Goal: Task Accomplishment & Management: Manage account settings

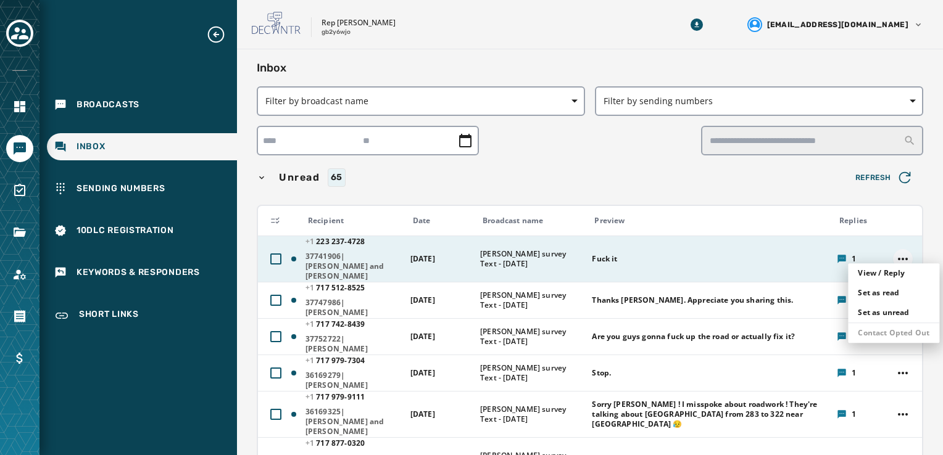
click at [890, 251] on html "Broadcasts Inbox Sending Numbers 10DLC Registration Keywords & Responders Short…" at bounding box center [471, 227] width 943 height 455
click at [866, 333] on div "Contact Opted Out" at bounding box center [893, 333] width 91 height 20
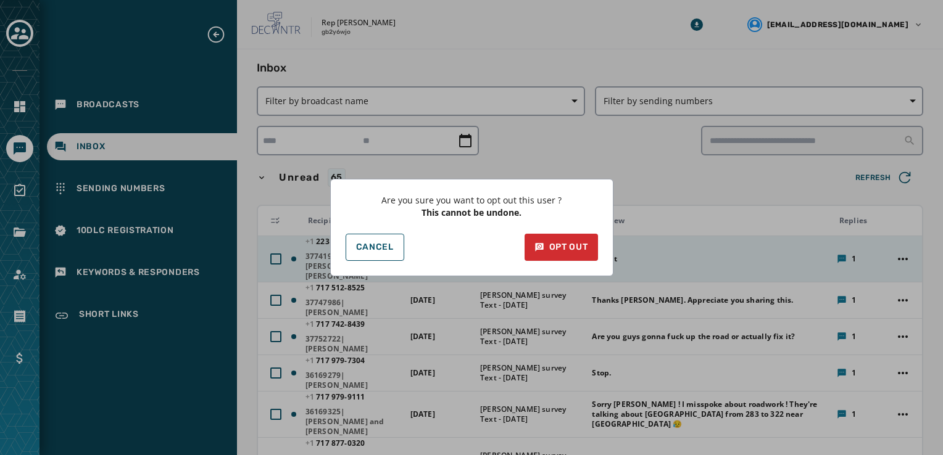
click at [653, 133] on div "Are you sure you want to opt out this user ? This cannot be undone. Cancel Opt …" at bounding box center [471, 227] width 943 height 455
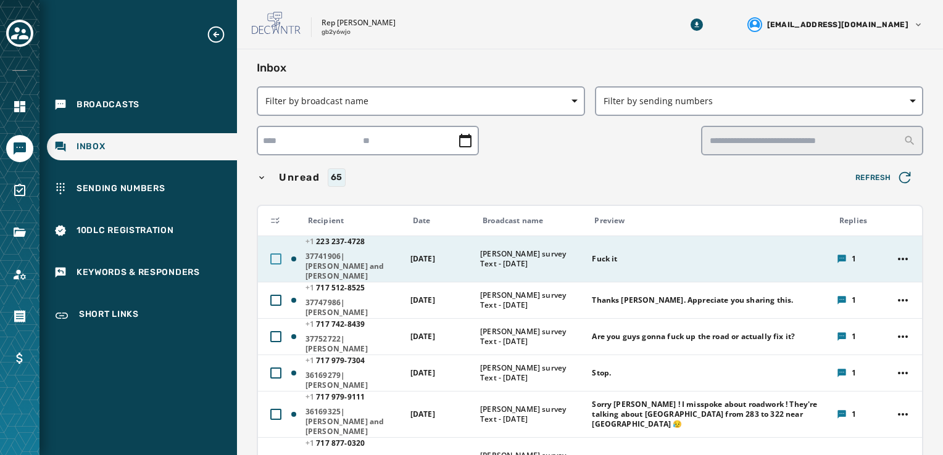
click at [276, 254] on div at bounding box center [275, 259] width 11 height 11
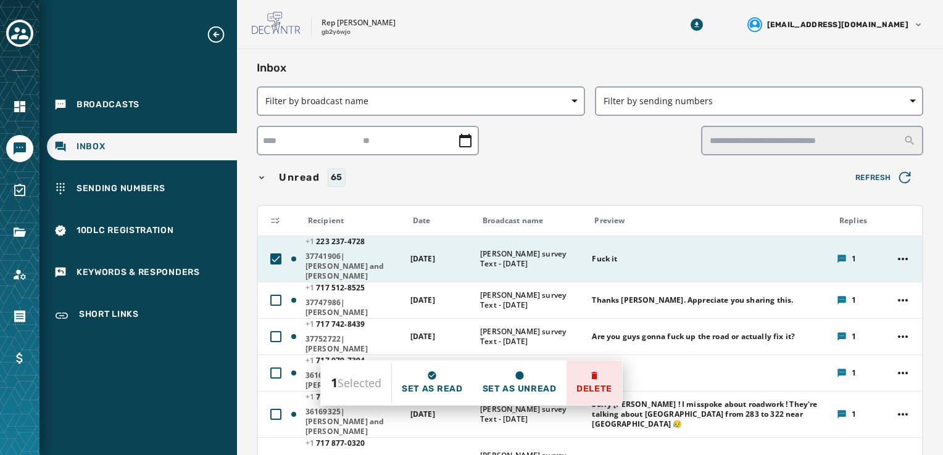
click at [589, 394] on span "Delete" at bounding box center [594, 389] width 36 height 12
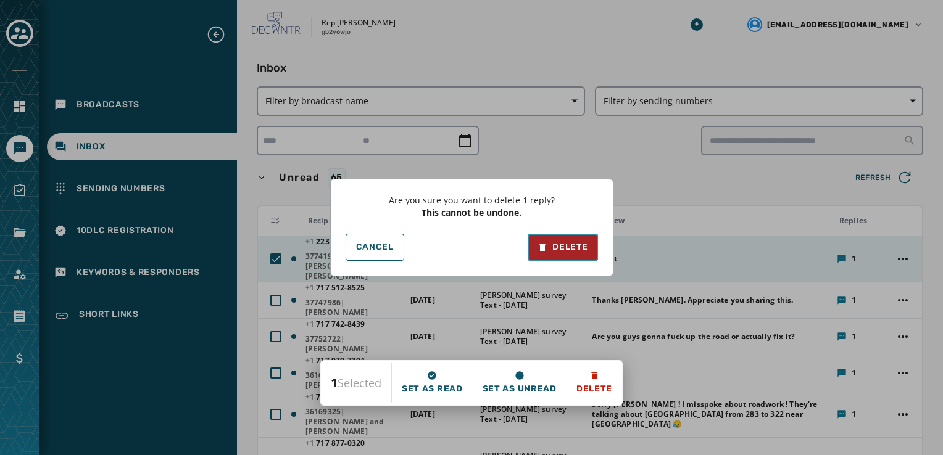
click at [541, 241] on icon at bounding box center [542, 247] width 10 height 12
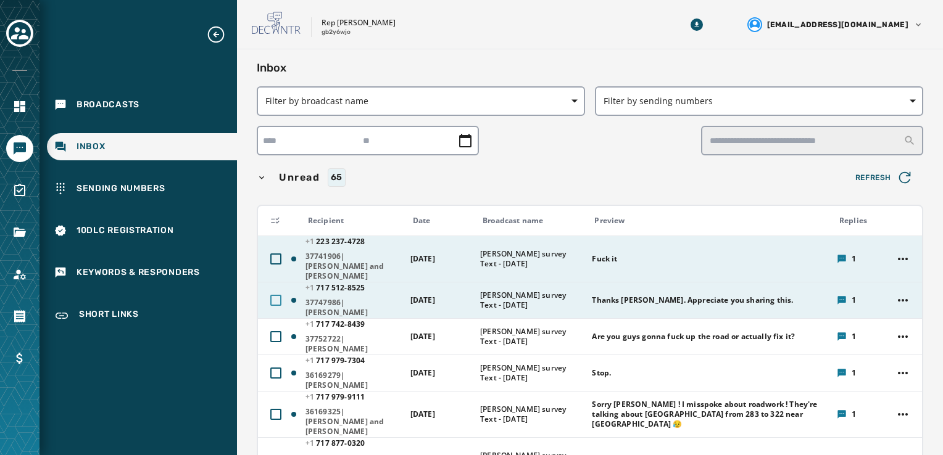
click at [271, 295] on div at bounding box center [275, 300] width 11 height 11
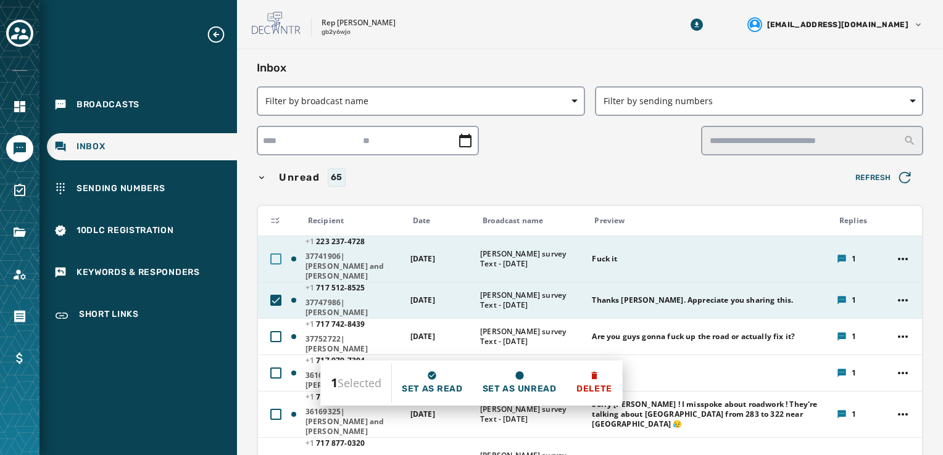
click at [270, 254] on div at bounding box center [275, 259] width 11 height 11
click at [274, 295] on icon at bounding box center [275, 300] width 11 height 11
click at [607, 392] on span "Delete" at bounding box center [594, 389] width 36 height 12
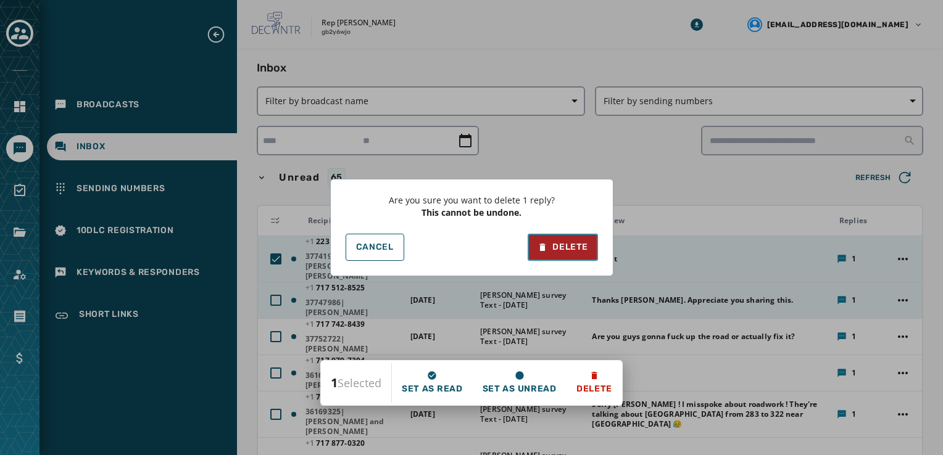
click at [549, 249] on div "Delete" at bounding box center [562, 247] width 50 height 12
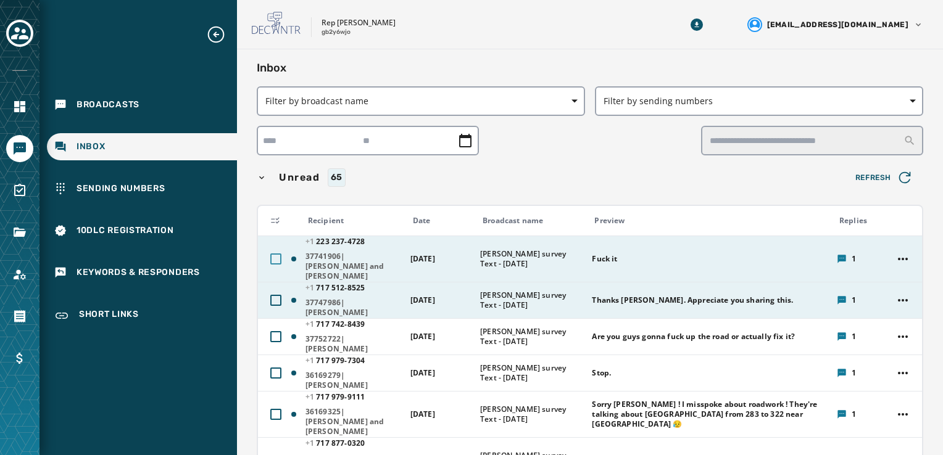
click at [270, 257] on div at bounding box center [275, 259] width 11 height 11
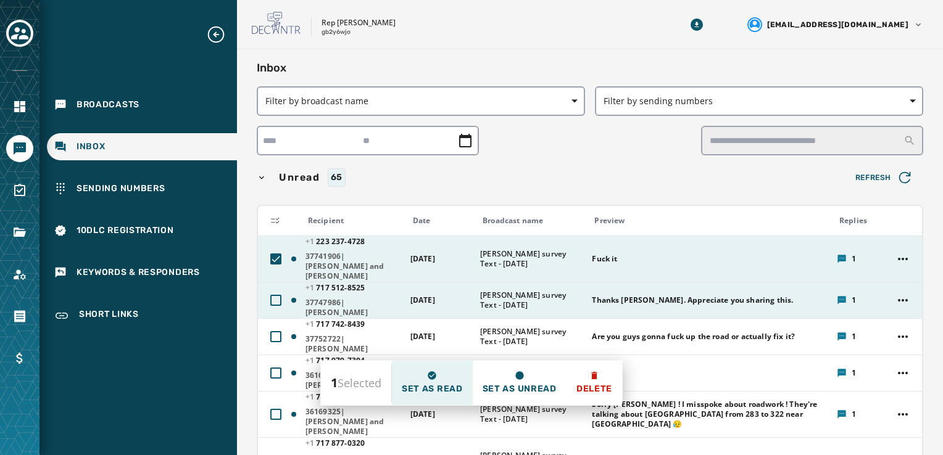
click at [434, 380] on icon at bounding box center [432, 376] width 10 height 10
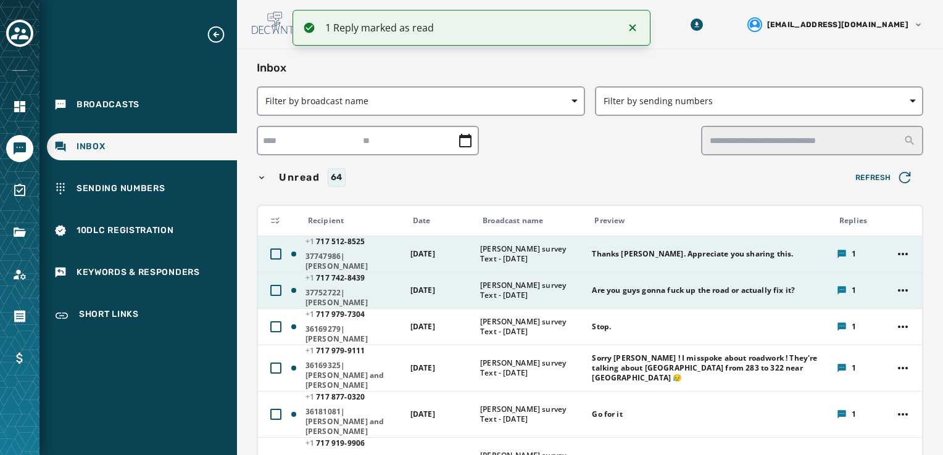
click at [422, 249] on span "[DATE]" at bounding box center [422, 254] width 25 height 10
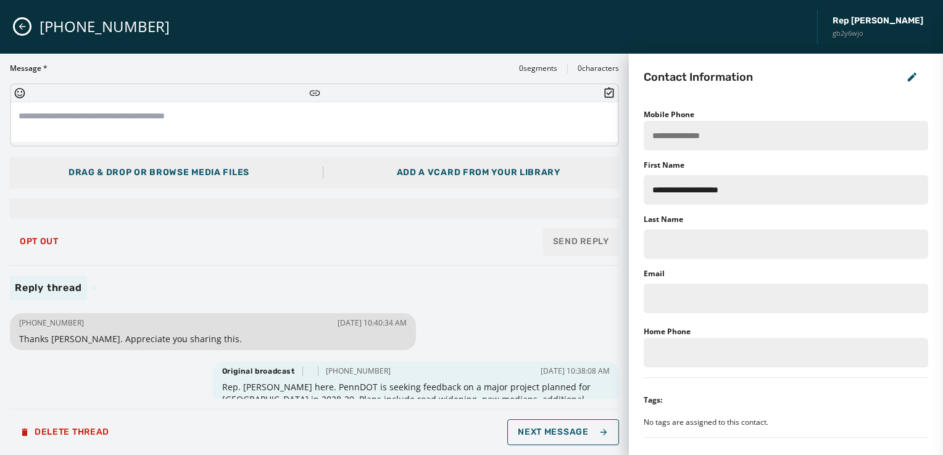
click at [15, 24] on button "Close admin drawer" at bounding box center [22, 26] width 15 height 15
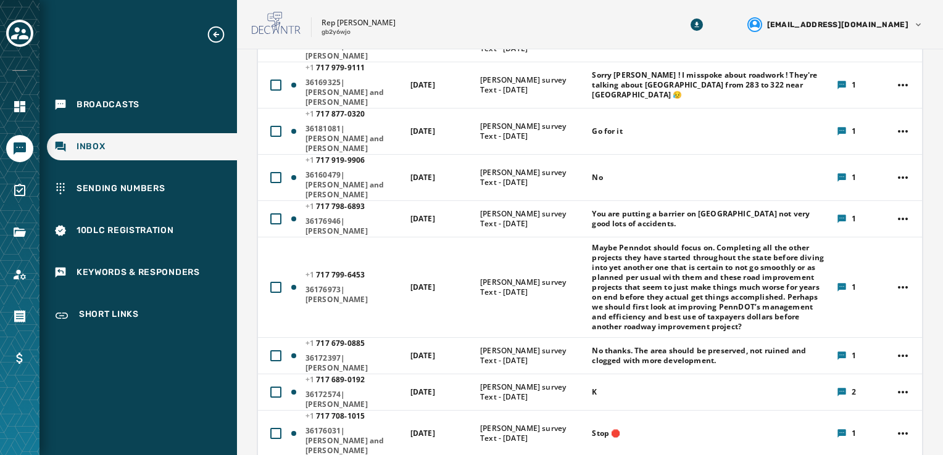
scroll to position [309, 0]
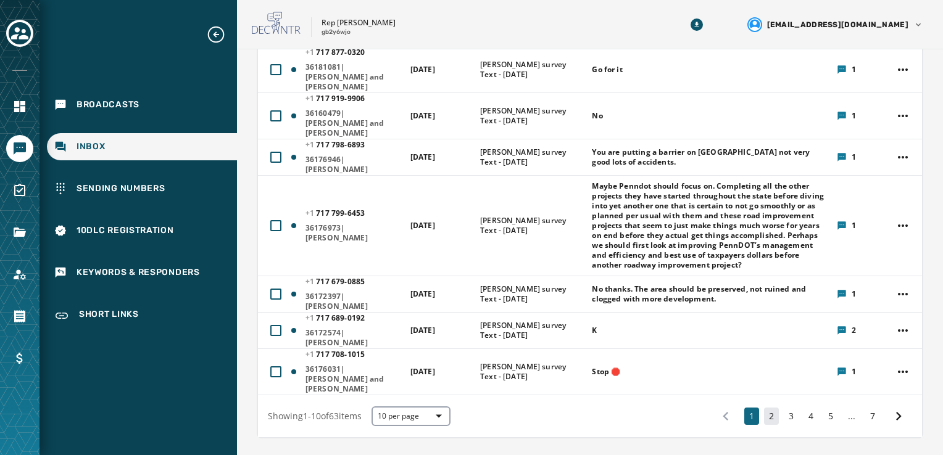
click at [764, 408] on button "2" at bounding box center [771, 416] width 15 height 17
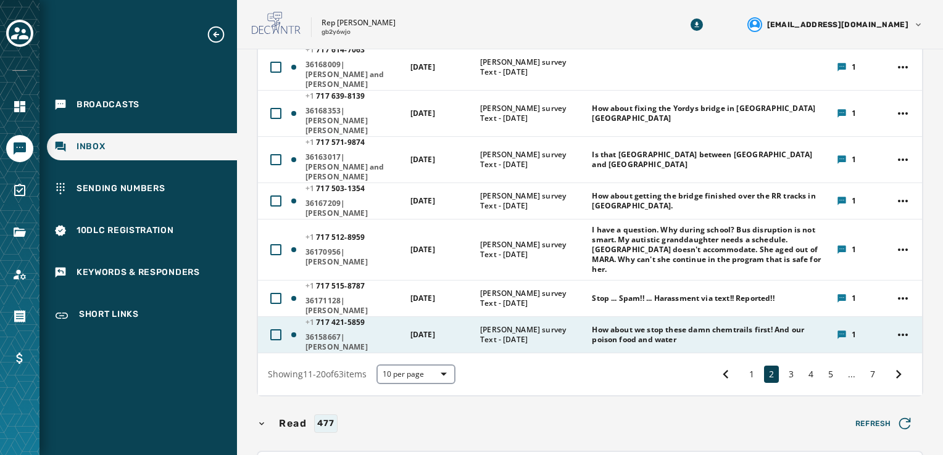
scroll to position [315, 0]
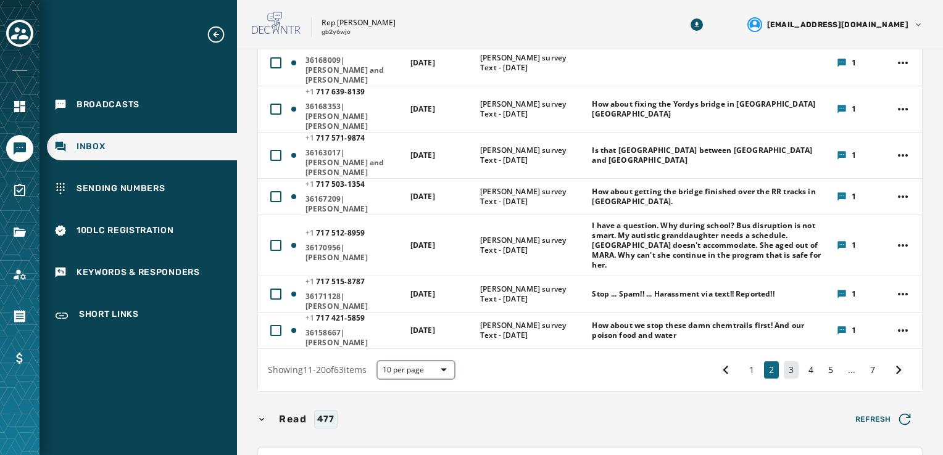
click at [787, 362] on button "3" at bounding box center [791, 370] width 15 height 17
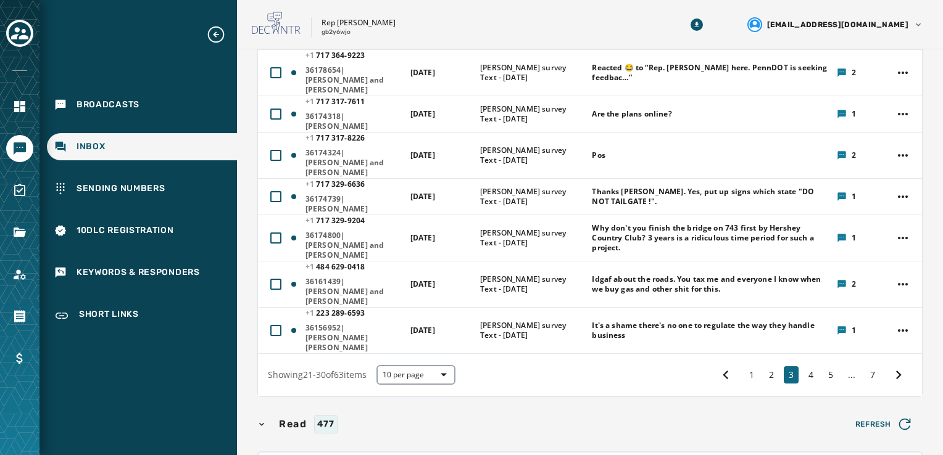
click at [793, 364] on div "1 2 3 4 5 ... 7" at bounding box center [812, 375] width 200 height 22
click at [744, 367] on button "1" at bounding box center [751, 375] width 15 height 17
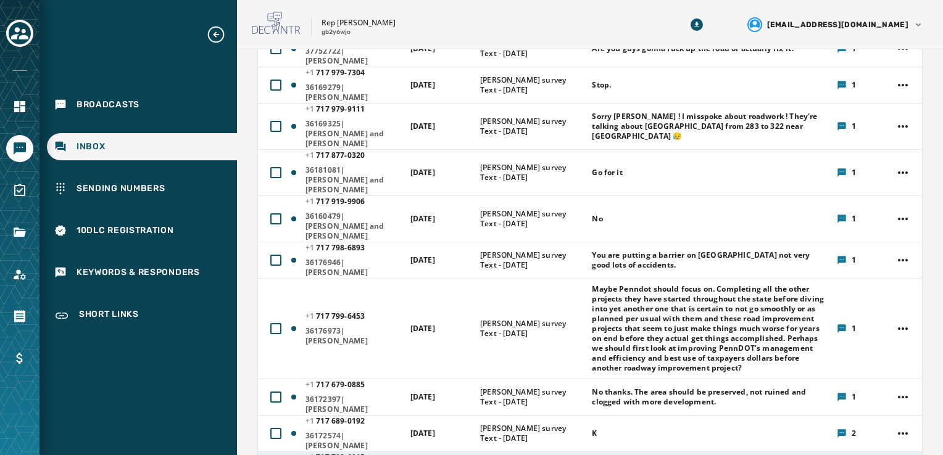
scroll to position [309, 0]
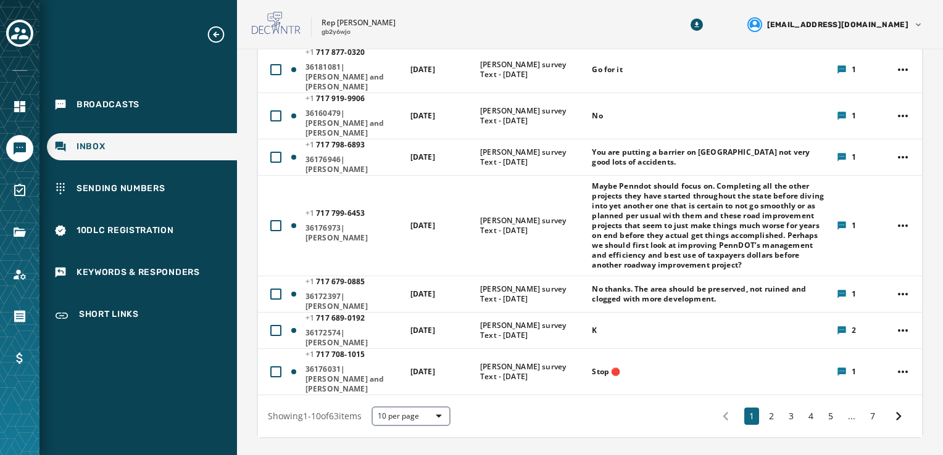
click at [769, 405] on div "1 2 3 4 5 ... 7" at bounding box center [812, 416] width 200 height 22
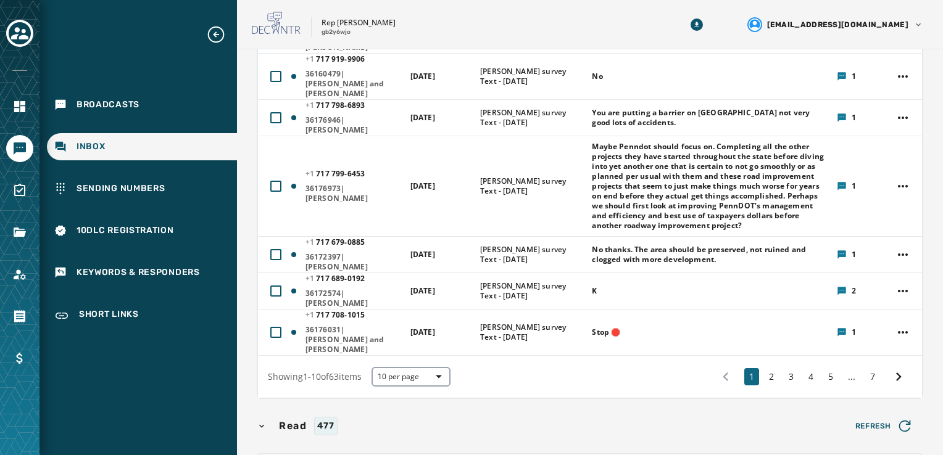
scroll to position [370, 0]
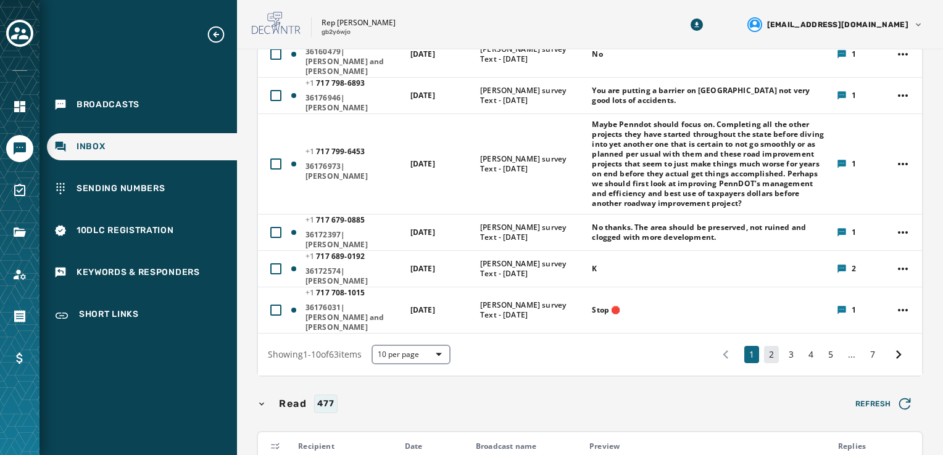
click at [764, 346] on button "2" at bounding box center [771, 354] width 15 height 17
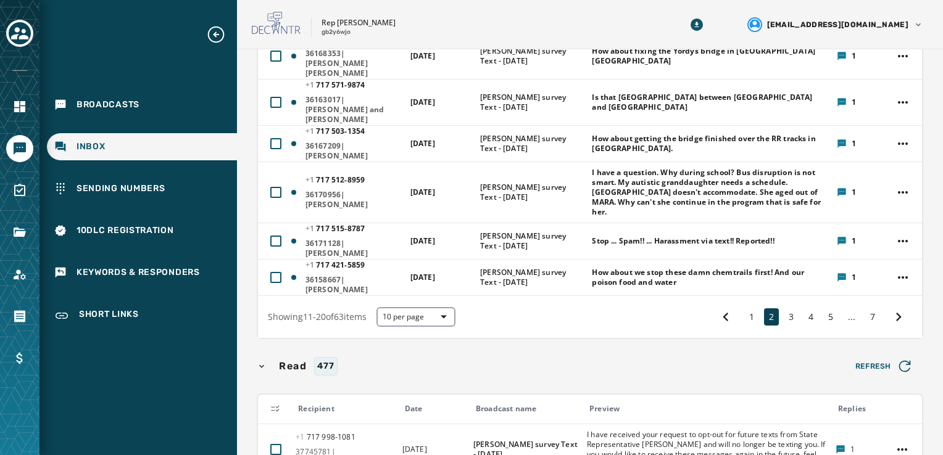
scroll to position [377, 0]
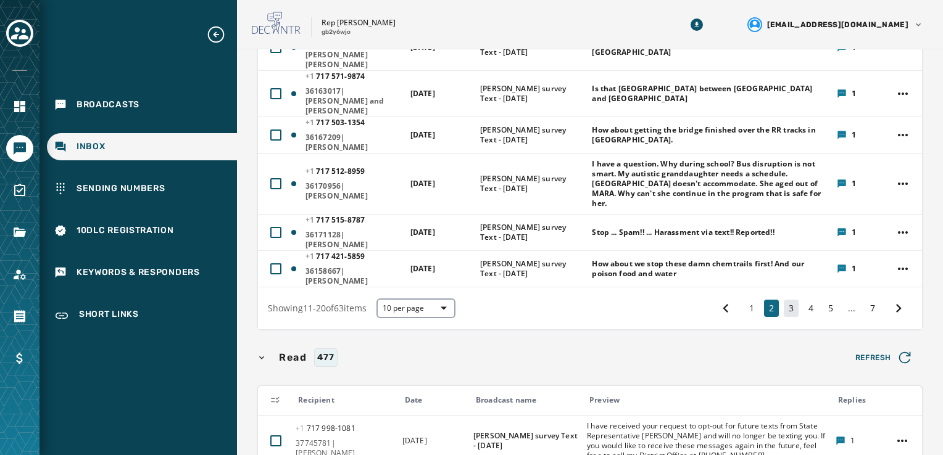
click at [784, 300] on button "3" at bounding box center [791, 308] width 15 height 17
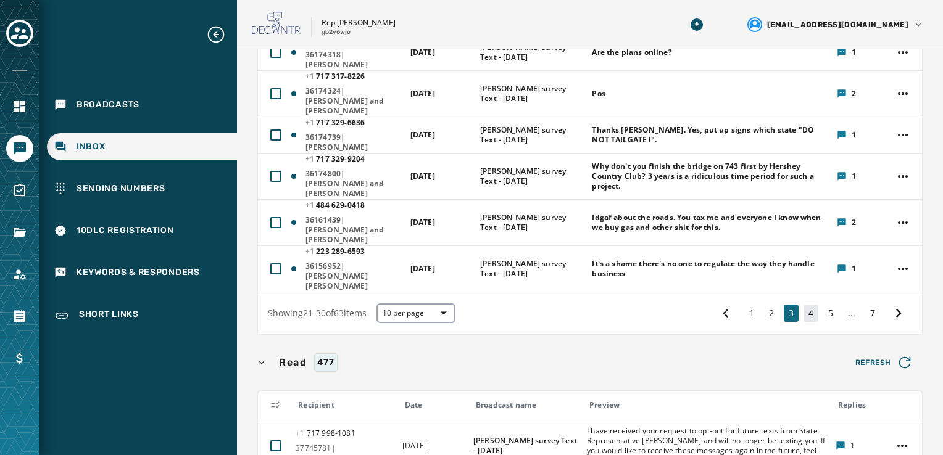
click at [805, 305] on button "4" at bounding box center [810, 313] width 15 height 17
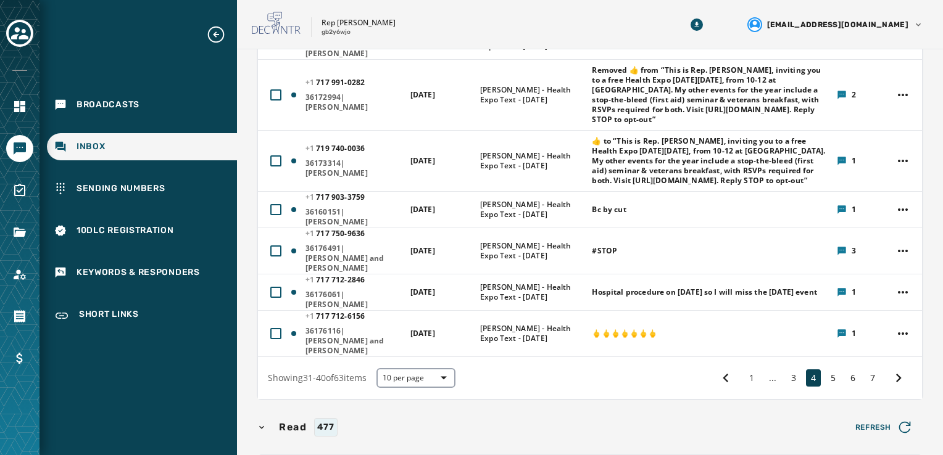
scroll to position [436, 0]
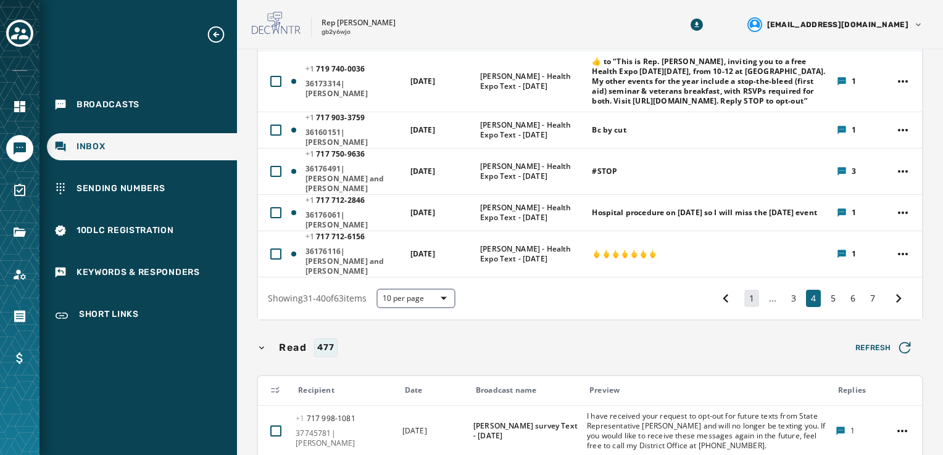
click at [749, 290] on button "1" at bounding box center [751, 298] width 15 height 17
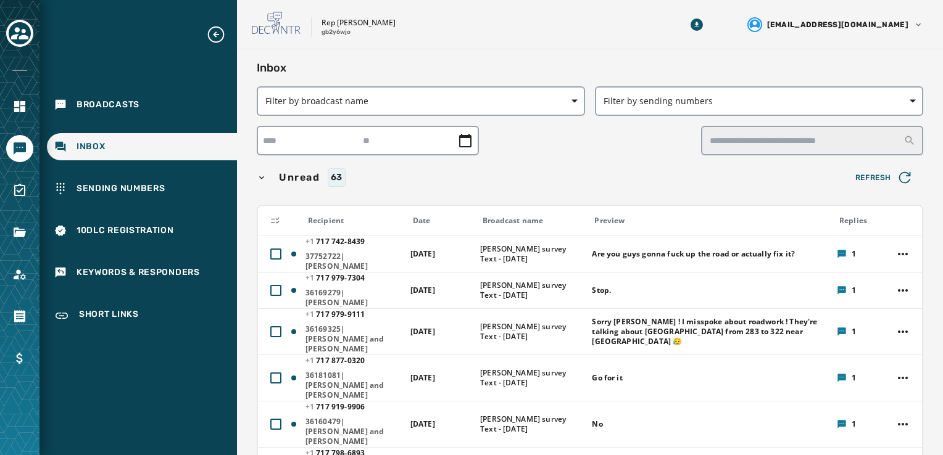
click at [298, 179] on span "Unread" at bounding box center [299, 177] width 46 height 15
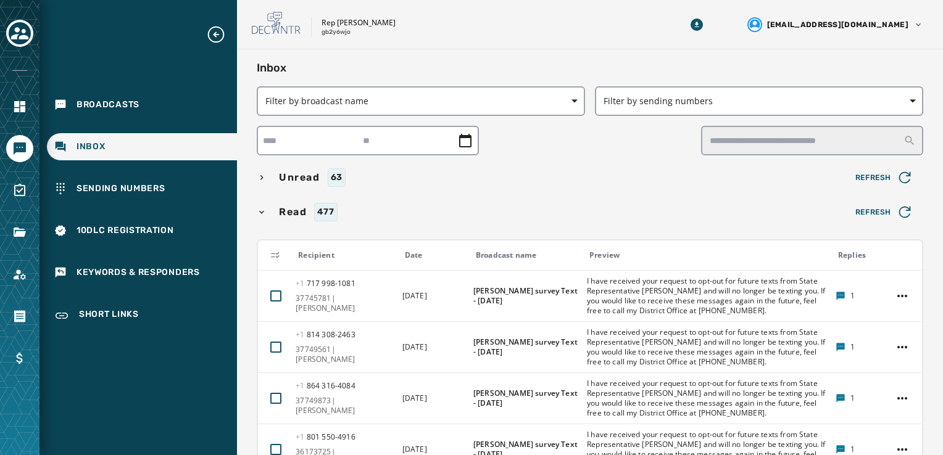
click at [288, 174] on span "Unread" at bounding box center [299, 177] width 46 height 15
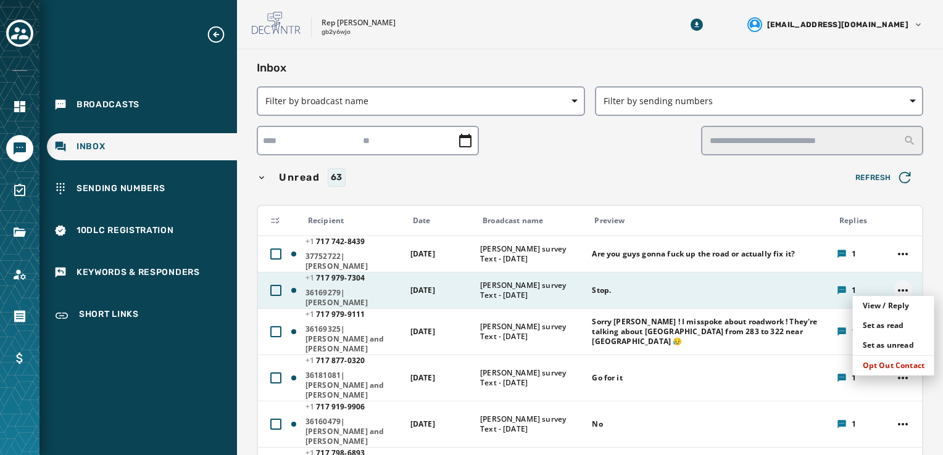
click at [890, 286] on html "Broadcasts Inbox Sending Numbers 10DLC Registration Keywords & Responders Short…" at bounding box center [471, 227] width 943 height 455
click at [881, 370] on div "Opt Out Contact" at bounding box center [893, 366] width 81 height 20
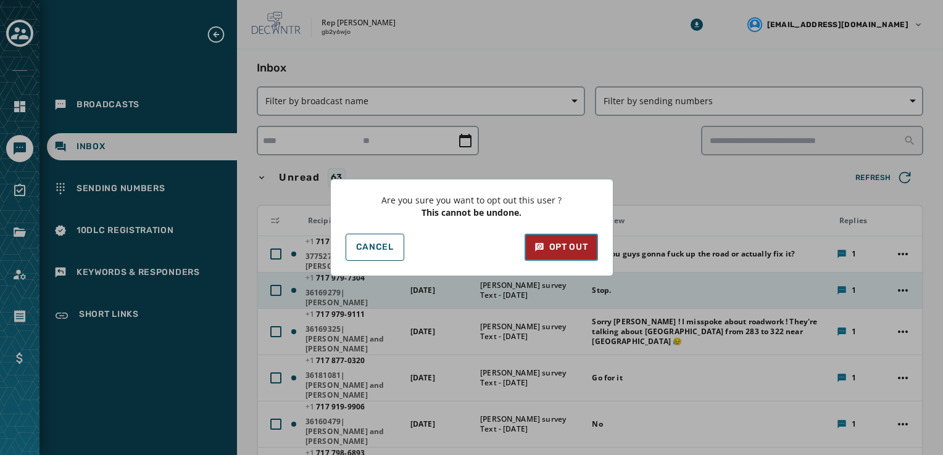
click at [538, 247] on icon at bounding box center [538, 247] width 3 height 3
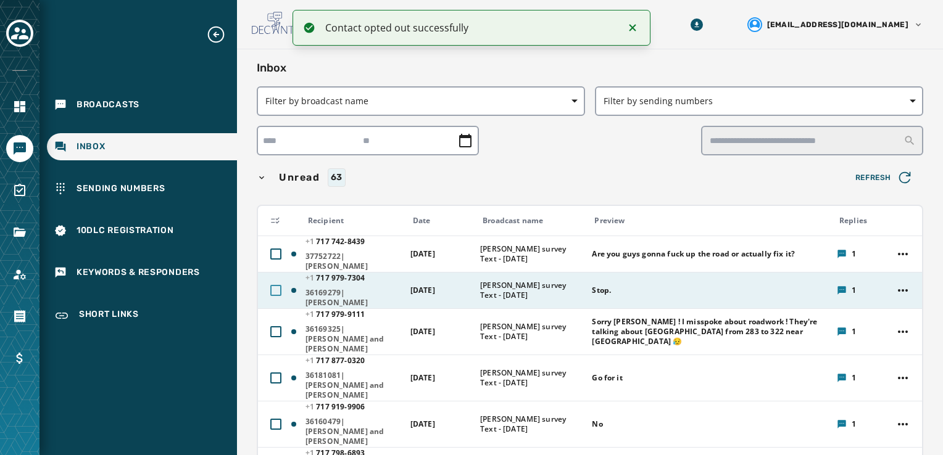
click at [274, 286] on div at bounding box center [275, 290] width 11 height 11
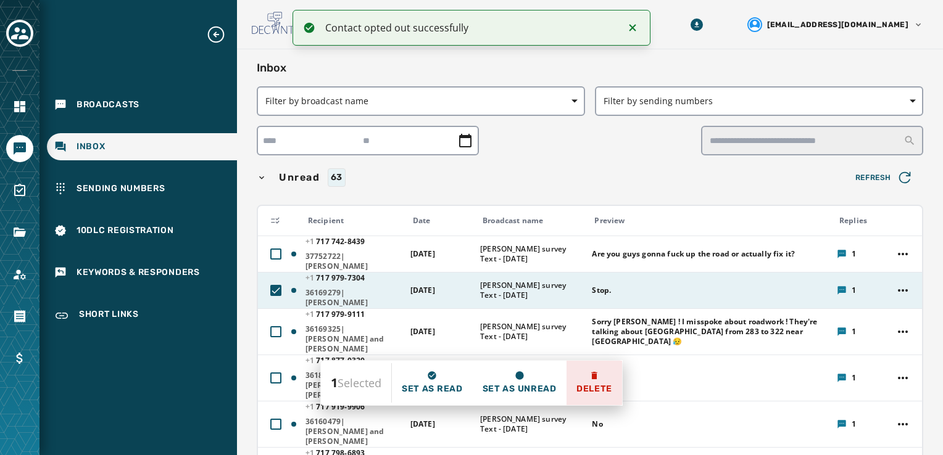
click at [589, 379] on icon at bounding box center [594, 376] width 10 height 10
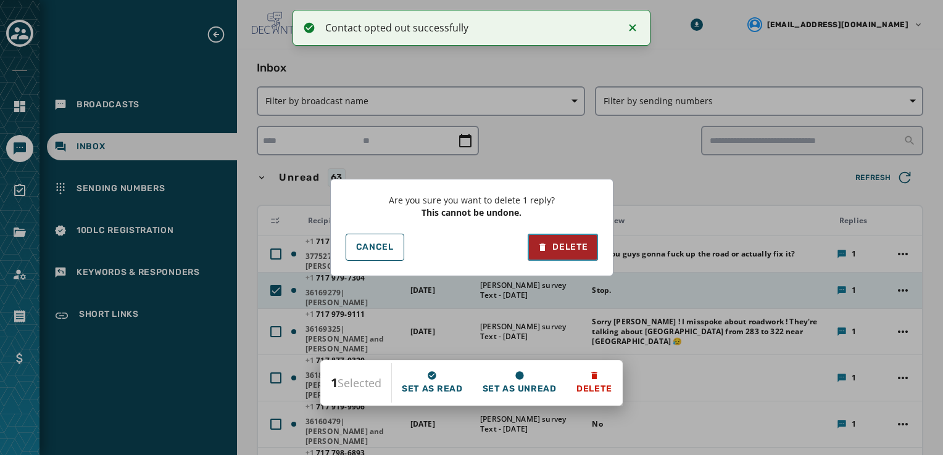
click at [579, 249] on div "Delete" at bounding box center [562, 247] width 50 height 12
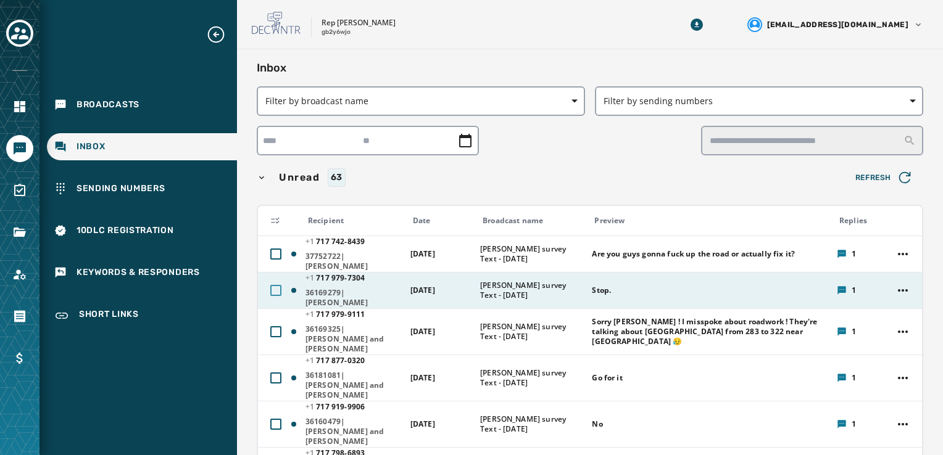
click at [278, 288] on div at bounding box center [275, 290] width 11 height 11
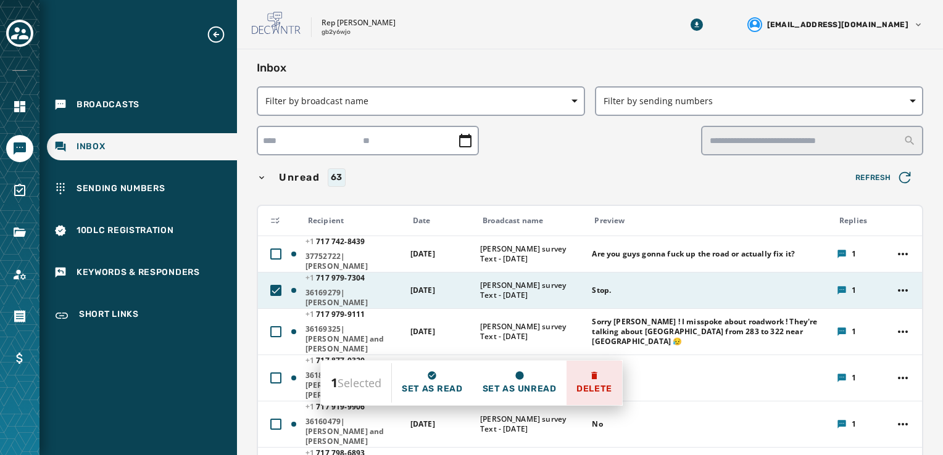
click at [595, 376] on icon at bounding box center [594, 375] width 6 height 7
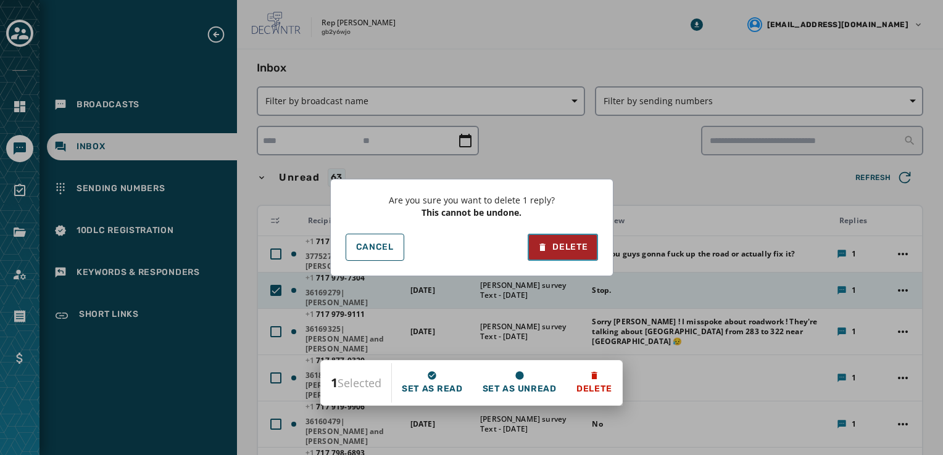
click at [548, 256] on button "Delete" at bounding box center [563, 247] width 70 height 27
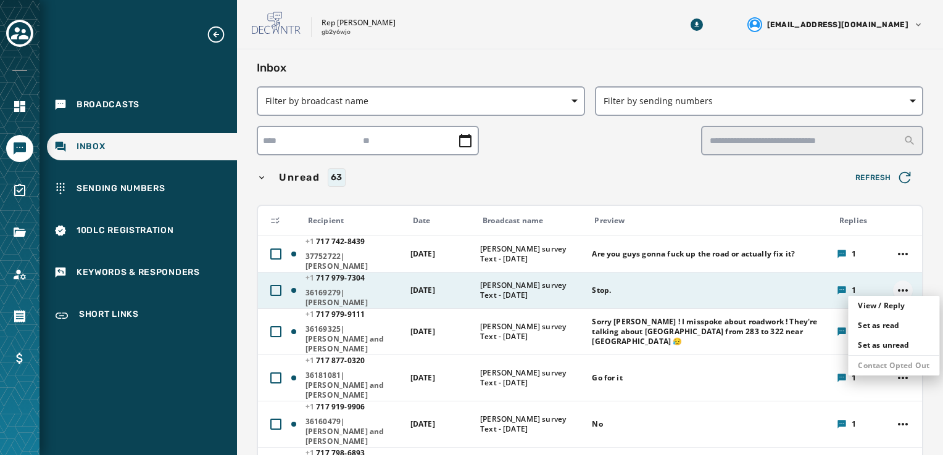
click at [892, 292] on html "Broadcasts Inbox Sending Numbers 10DLC Registration Keywords & Responders Short…" at bounding box center [471, 227] width 943 height 455
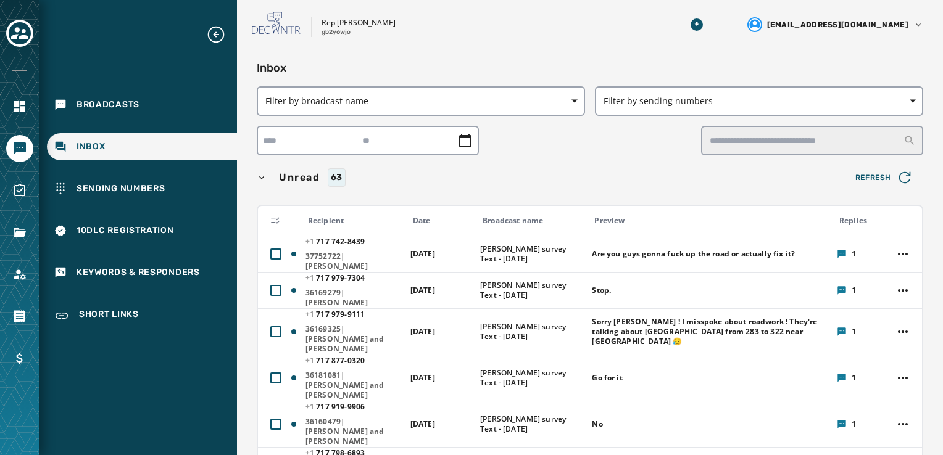
click at [633, 11] on html "Broadcasts Inbox Sending Numbers 10DLC Registration Keywords & Responders Short…" at bounding box center [471, 227] width 943 height 455
click at [273, 286] on div at bounding box center [275, 290] width 11 height 11
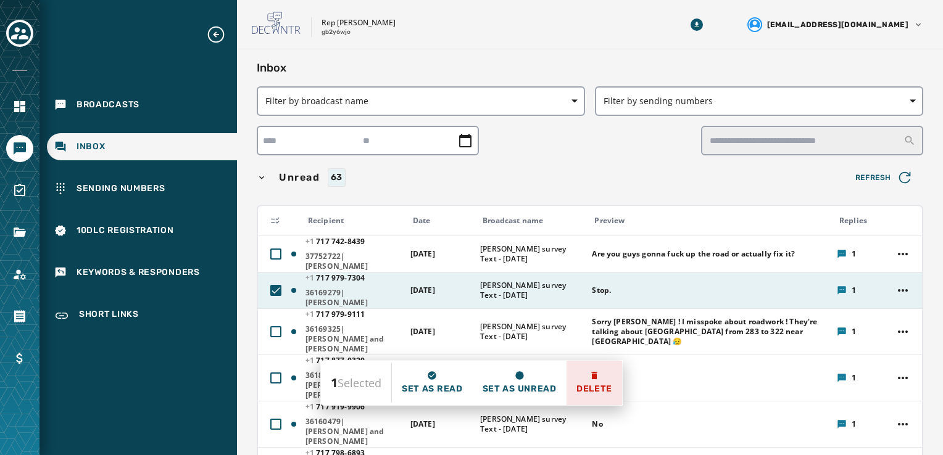
click at [595, 379] on icon at bounding box center [594, 375] width 6 height 7
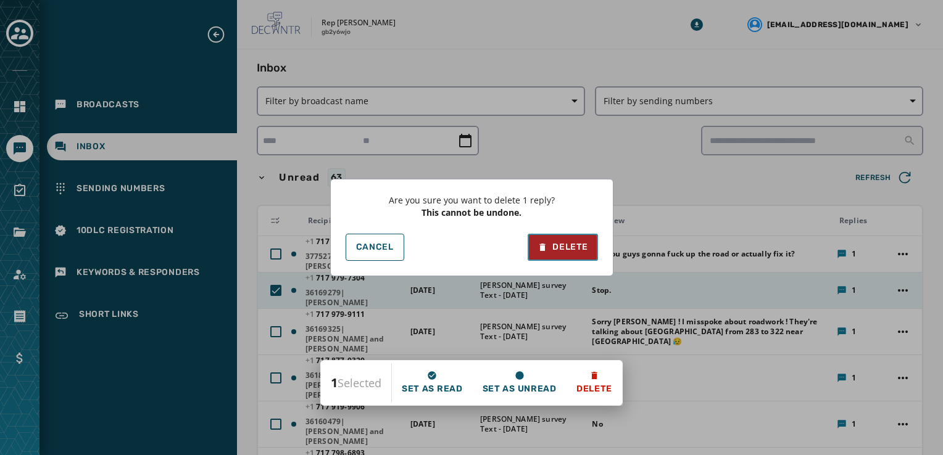
click at [571, 238] on button "Delete" at bounding box center [563, 247] width 70 height 27
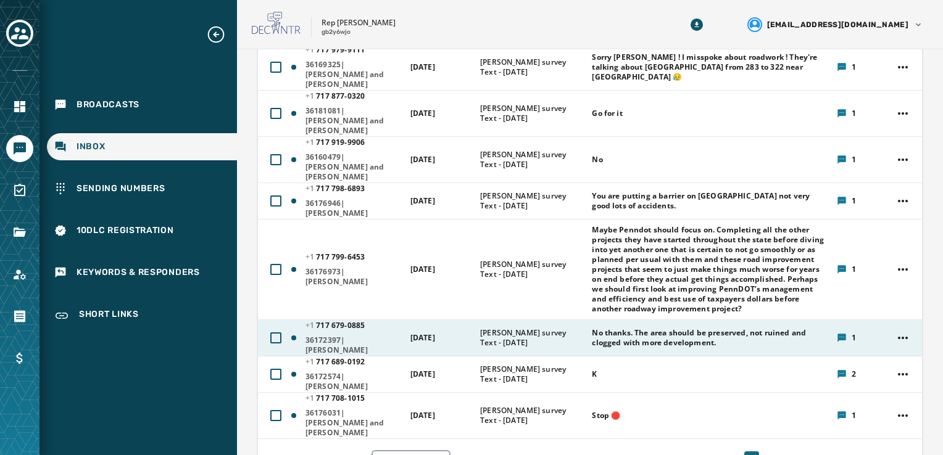
scroll to position [309, 0]
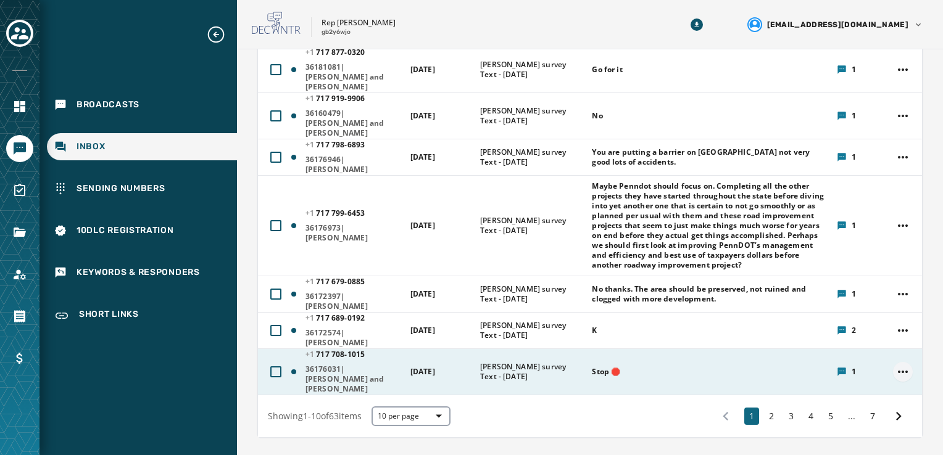
click at [891, 338] on html "Broadcasts Inbox Sending Numbers 10DLC Registration Keywords & Responders Short…" at bounding box center [471, 227] width 943 height 455
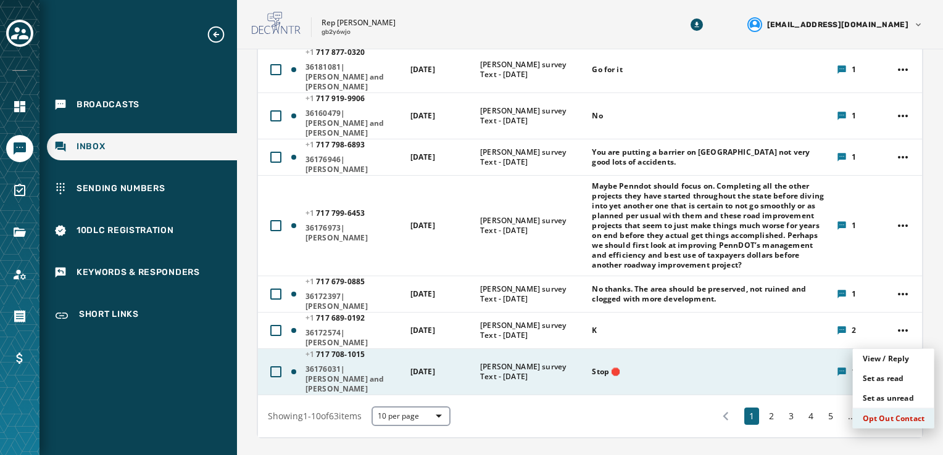
click at [875, 423] on div "Opt Out Contact" at bounding box center [893, 419] width 81 height 20
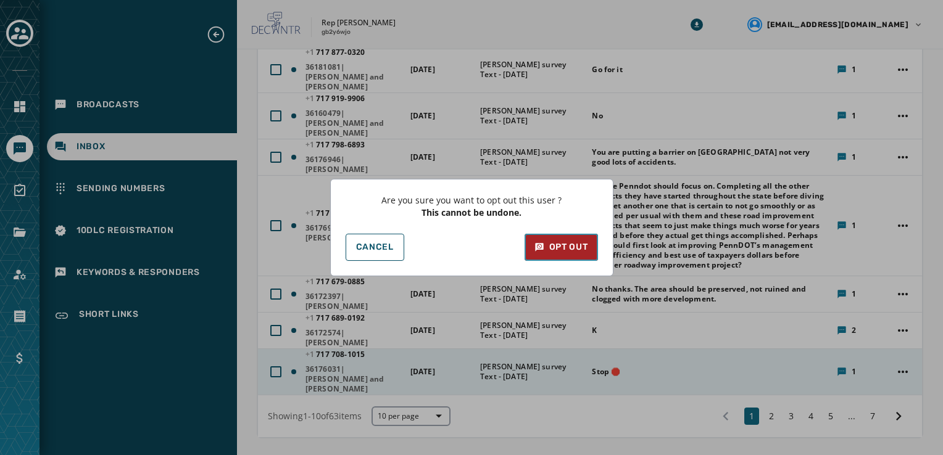
click at [564, 237] on button "Opt Out" at bounding box center [561, 247] width 73 height 27
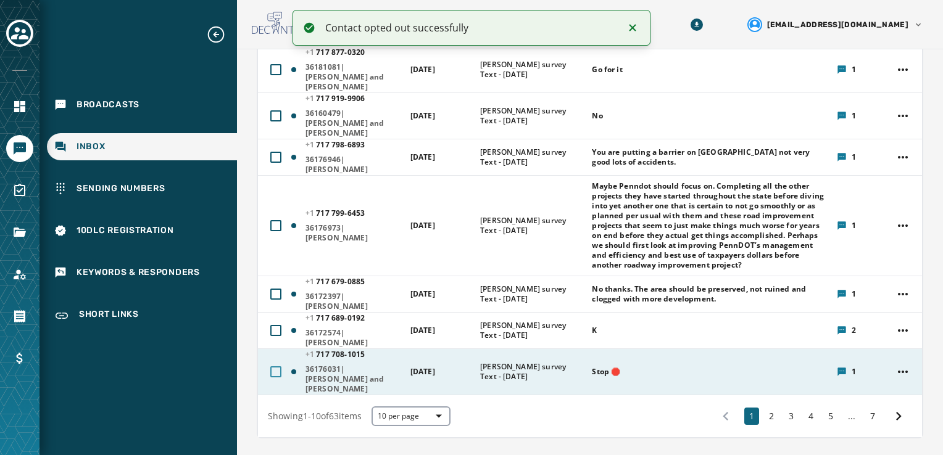
click at [276, 367] on div at bounding box center [275, 372] width 11 height 11
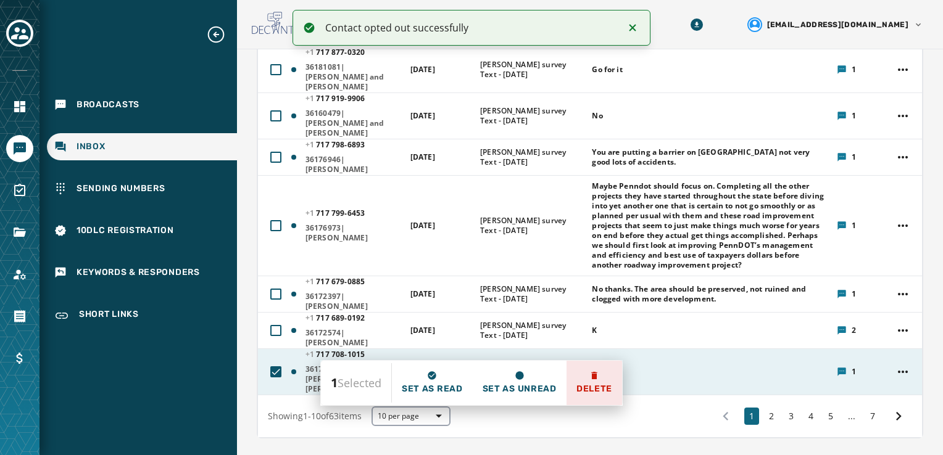
click at [587, 384] on span "Delete" at bounding box center [594, 389] width 36 height 12
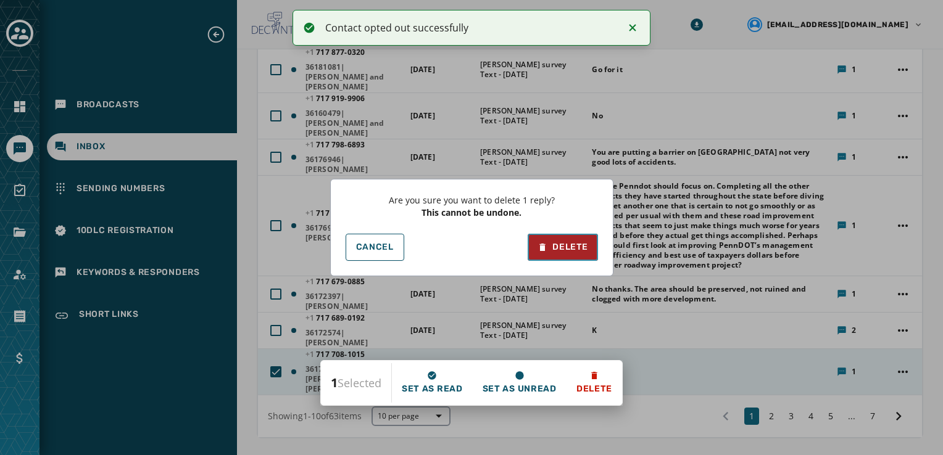
click at [560, 246] on div "Delete" at bounding box center [562, 247] width 50 height 12
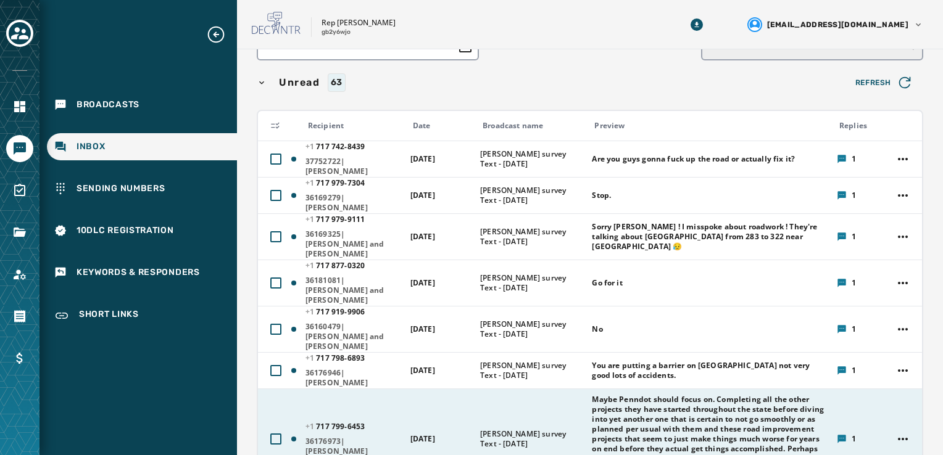
scroll to position [62, 0]
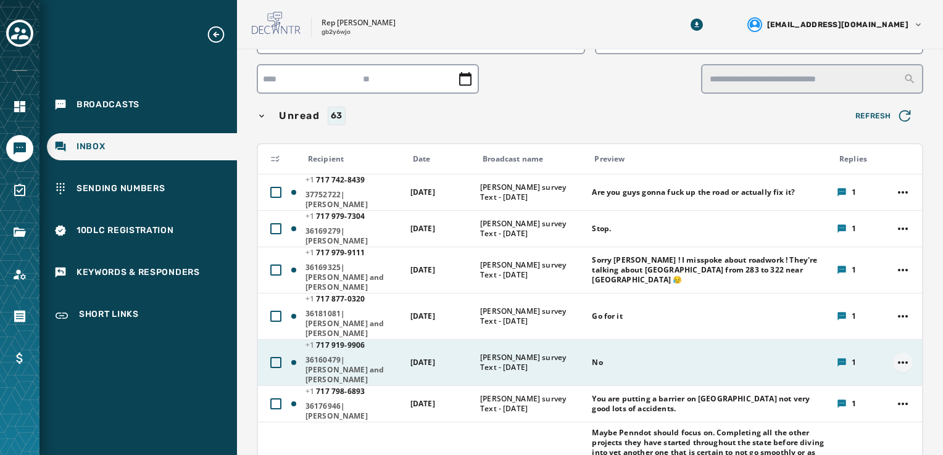
click at [898, 332] on html "Broadcasts Inbox Sending Numbers 10DLC Registration Keywords & Responders Short…" at bounding box center [471, 227] width 943 height 455
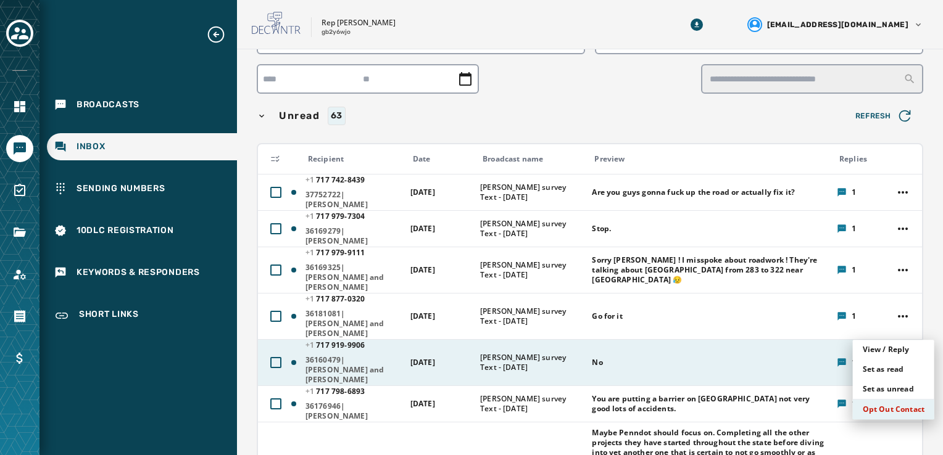
click at [874, 409] on div "Opt Out Contact" at bounding box center [893, 410] width 81 height 20
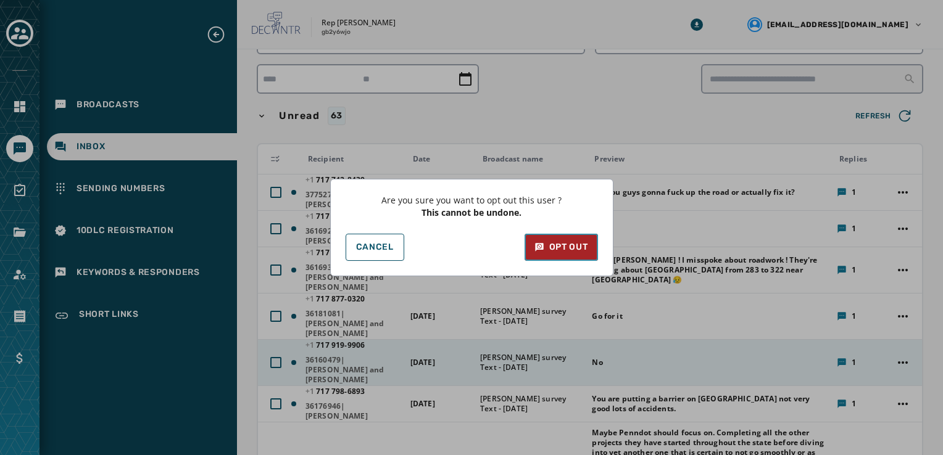
click at [534, 244] on icon at bounding box center [539, 247] width 10 height 12
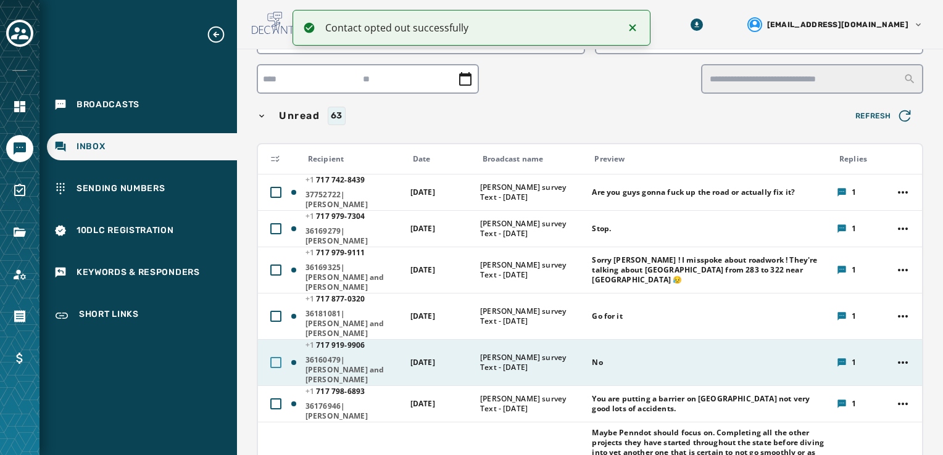
click at [277, 357] on div at bounding box center [275, 362] width 11 height 11
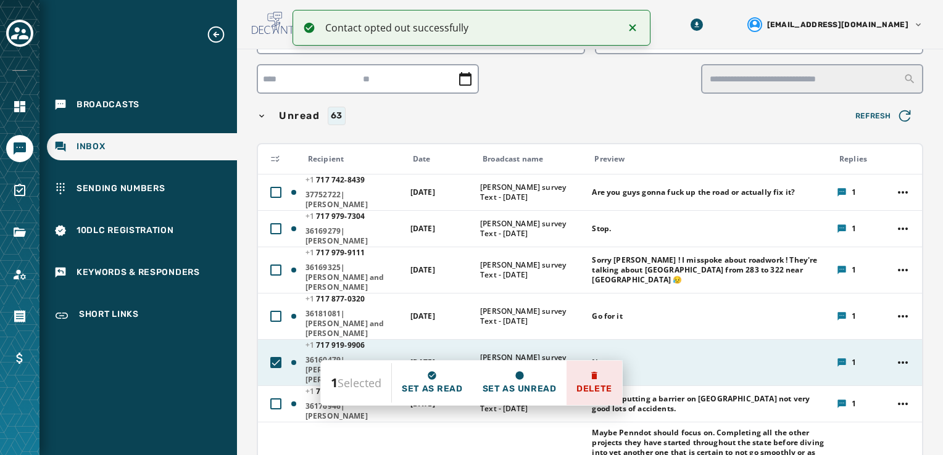
click at [600, 386] on span "Delete" at bounding box center [594, 389] width 36 height 12
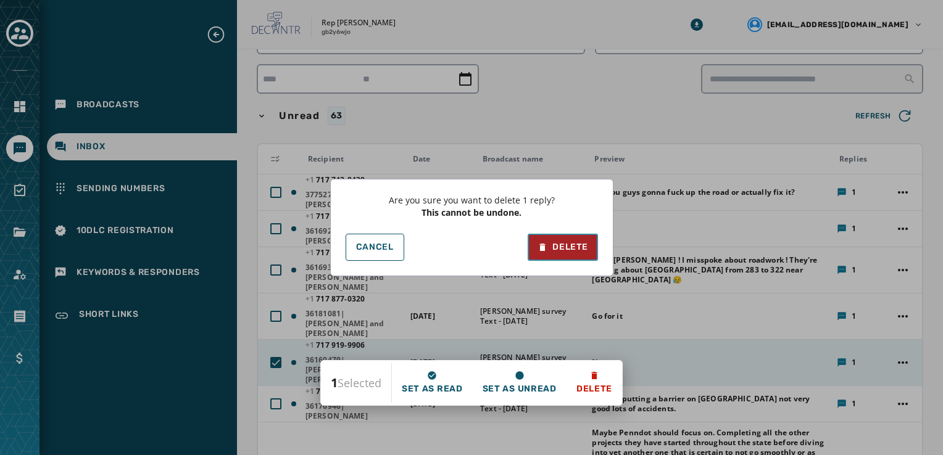
click at [549, 249] on div "Delete" at bounding box center [562, 247] width 50 height 12
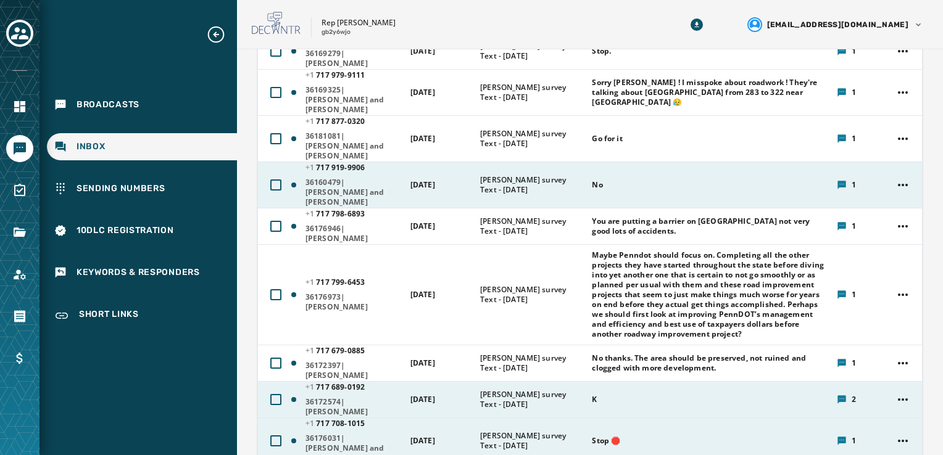
scroll to position [309, 0]
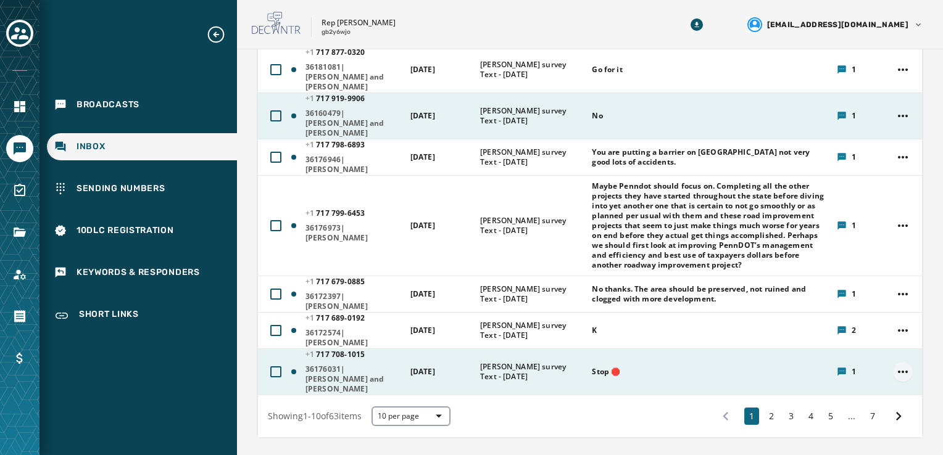
click at [889, 339] on html "Broadcasts Inbox Sending Numbers 10DLC Registration Keywords & Responders Short…" at bounding box center [471, 227] width 943 height 455
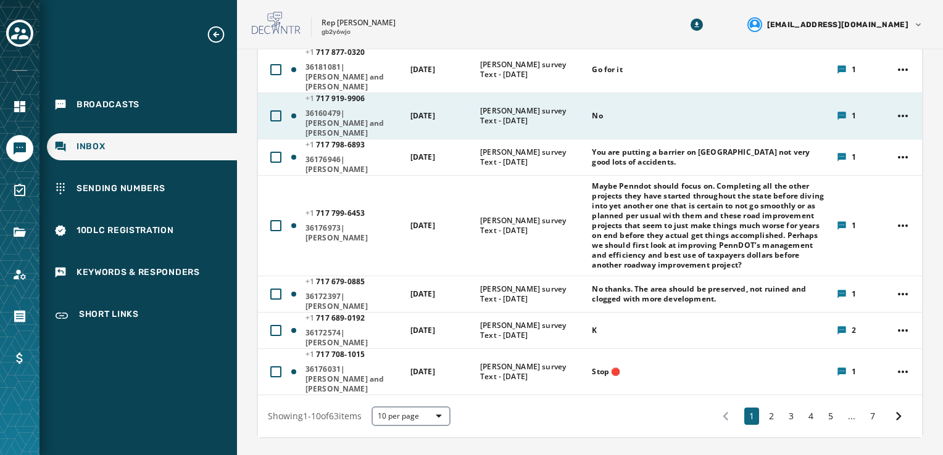
click at [760, 382] on html "Broadcasts Inbox Sending Numbers 10DLC Registration Keywords & Responders Short…" at bounding box center [471, 227] width 943 height 455
click at [766, 408] on button "2" at bounding box center [771, 416] width 15 height 17
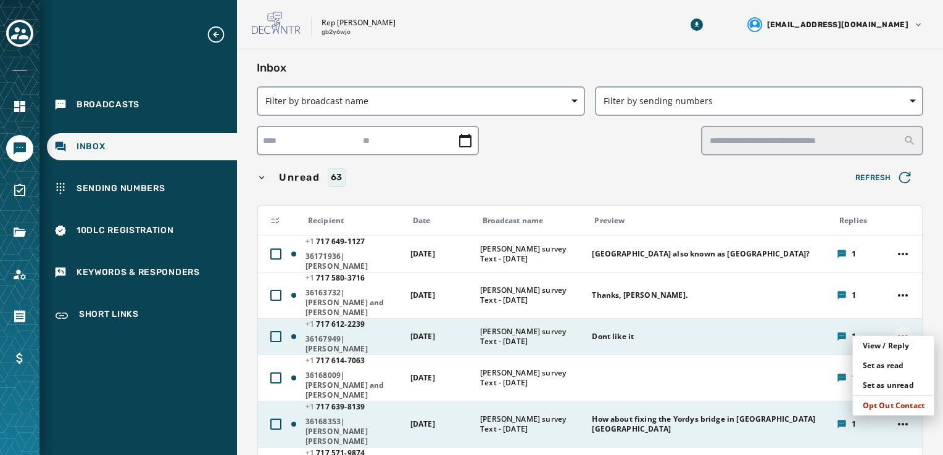
click at [897, 326] on html "Broadcasts Inbox Sending Numbers 10DLC Registration Keywords & Responders Short…" at bounding box center [471, 227] width 943 height 455
click at [876, 406] on div "Opt Out Contact" at bounding box center [893, 406] width 81 height 20
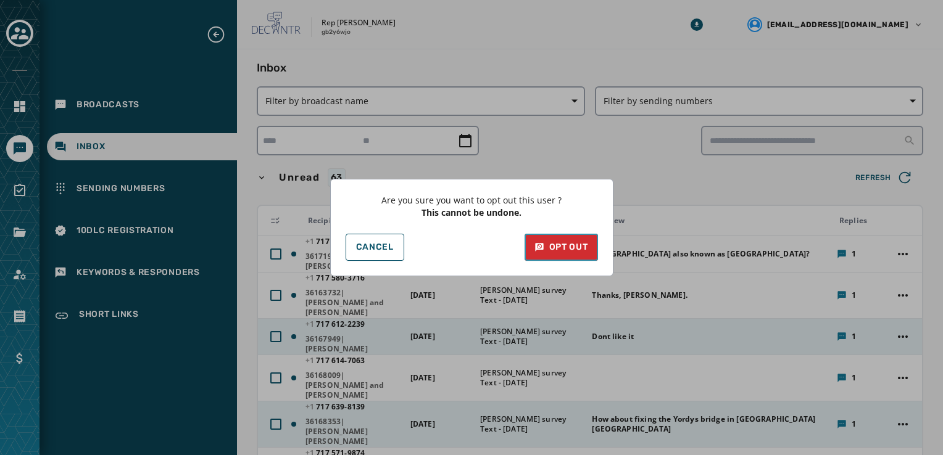
click at [574, 242] on div "Opt Out" at bounding box center [561, 247] width 54 height 12
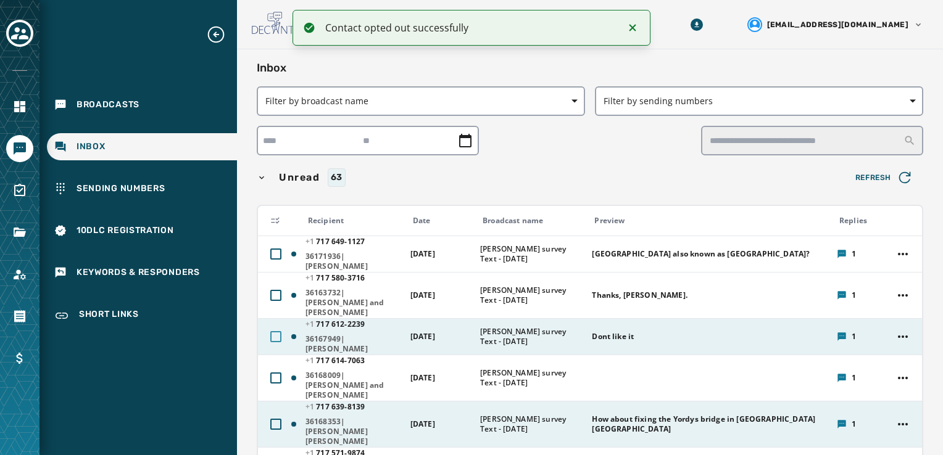
click at [276, 331] on div at bounding box center [275, 336] width 11 height 11
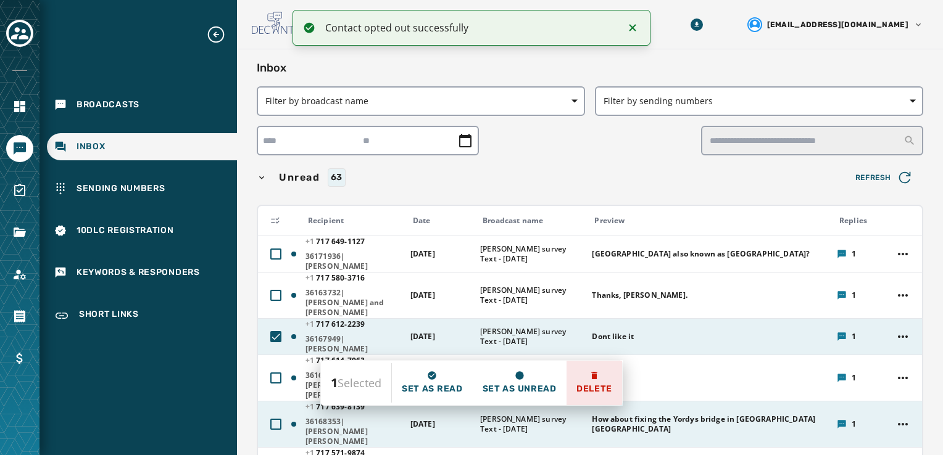
click at [607, 388] on span "Delete" at bounding box center [594, 389] width 36 height 12
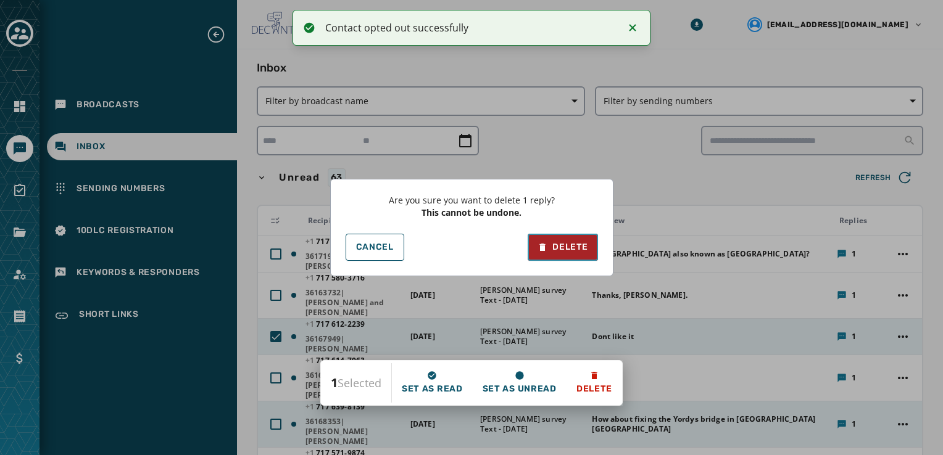
click at [573, 246] on div "Delete" at bounding box center [562, 247] width 50 height 12
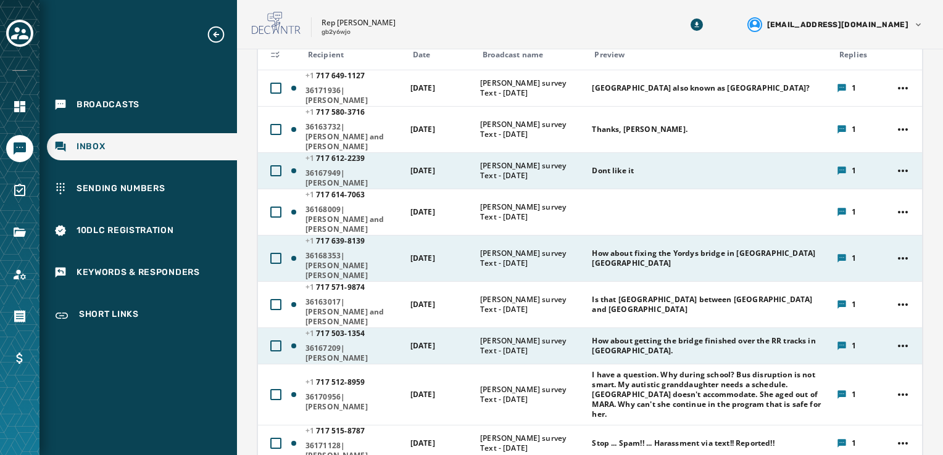
scroll to position [185, 0]
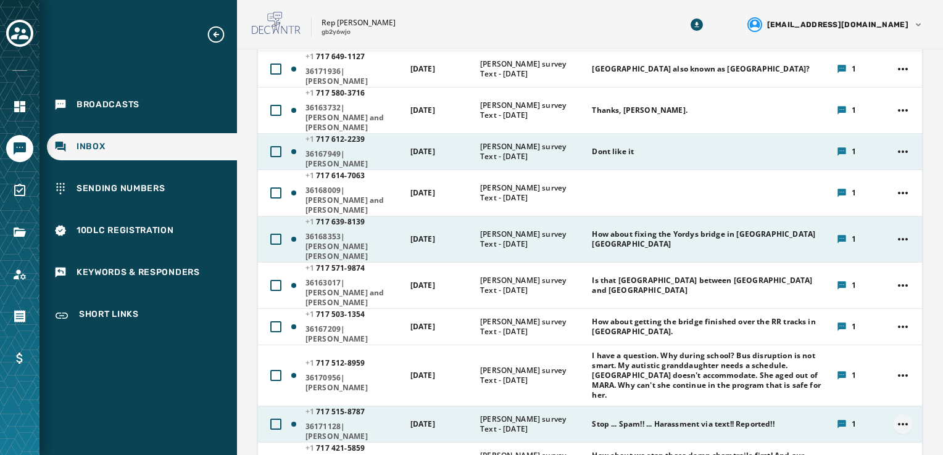
click at [896, 378] on html "Broadcasts Inbox Sending Numbers 10DLC Registration Keywords & Responders Short…" at bounding box center [471, 227] width 943 height 455
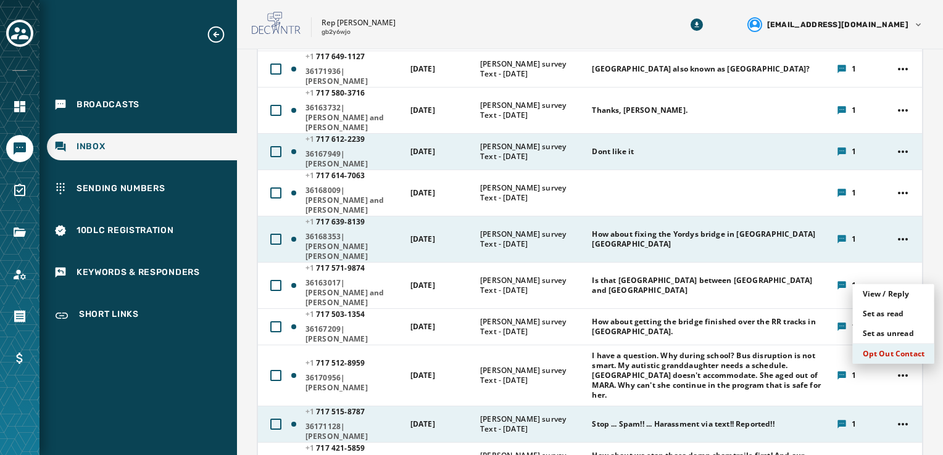
click at [898, 352] on div "Opt Out Contact" at bounding box center [893, 354] width 81 height 20
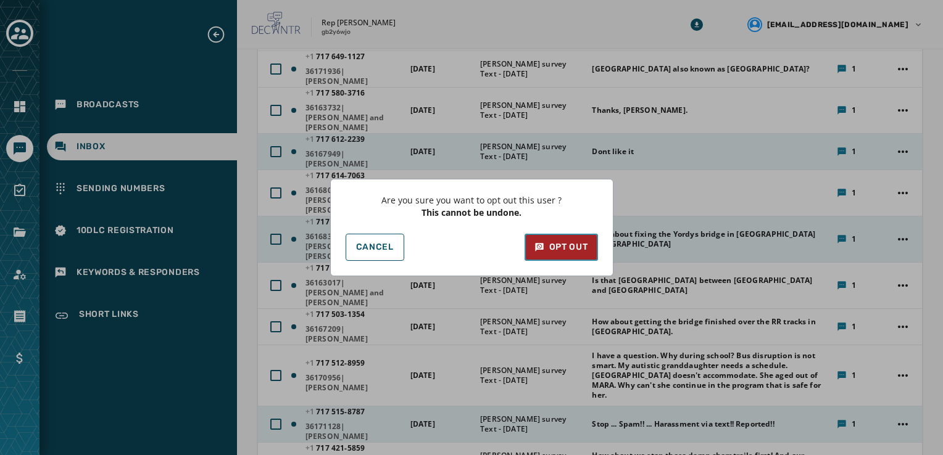
click at [566, 248] on div "Opt Out" at bounding box center [561, 247] width 54 height 12
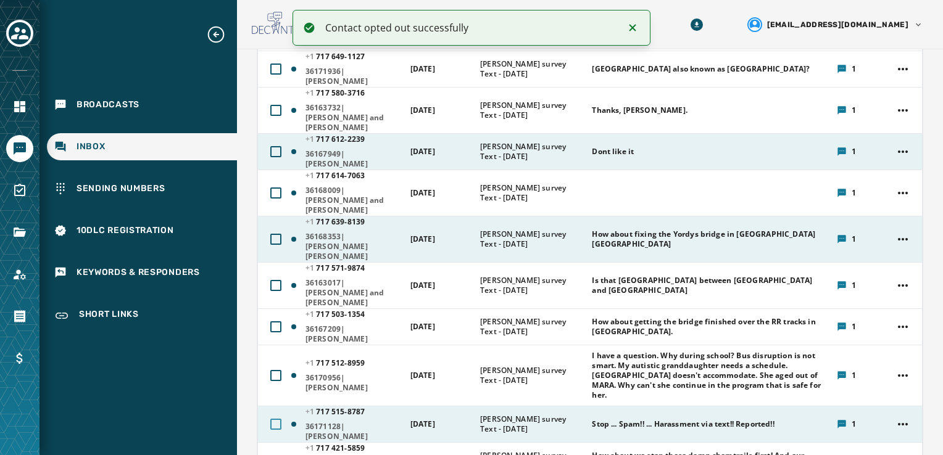
click at [275, 419] on div at bounding box center [275, 424] width 11 height 11
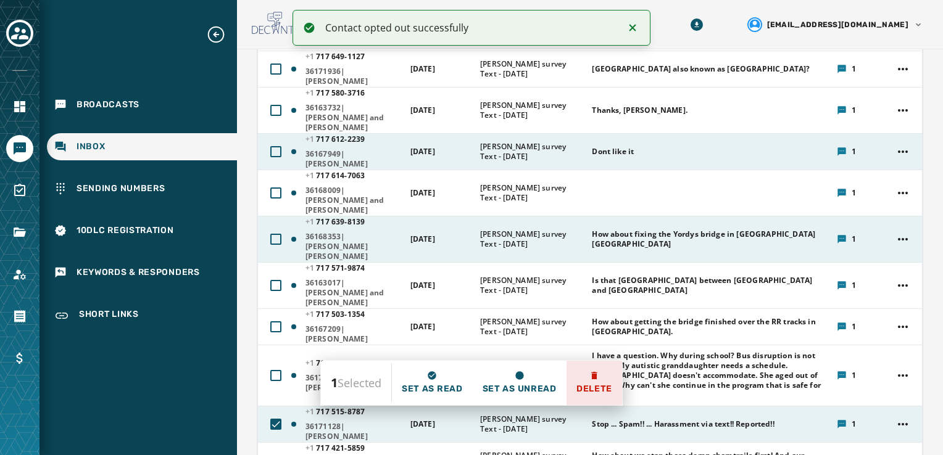
click at [592, 377] on icon at bounding box center [594, 376] width 10 height 10
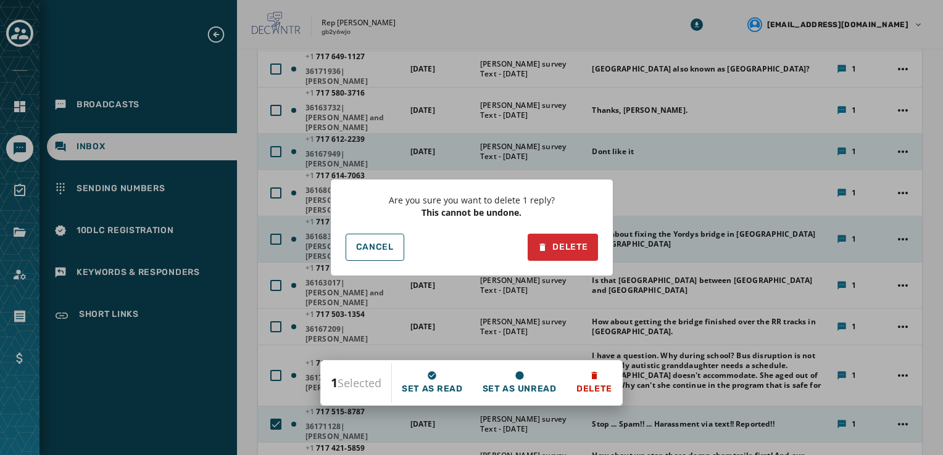
click at [558, 231] on div "Are you sure you want to delete 1 reply? This cannot be undone. Cancel Delete" at bounding box center [471, 227] width 283 height 97
click at [550, 28] on div "Are you sure you want to delete 1 reply? This cannot be undone. Cancel Delete" at bounding box center [471, 227] width 943 height 455
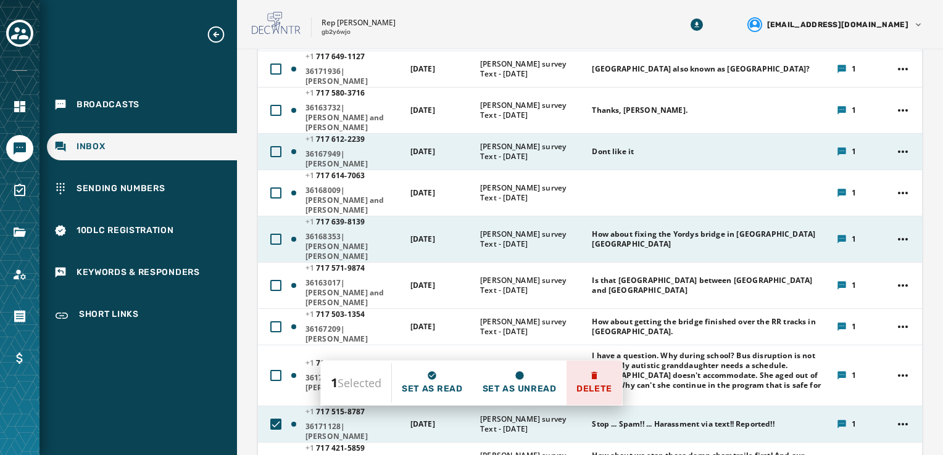
click at [595, 371] on button "Delete" at bounding box center [594, 383] width 56 height 44
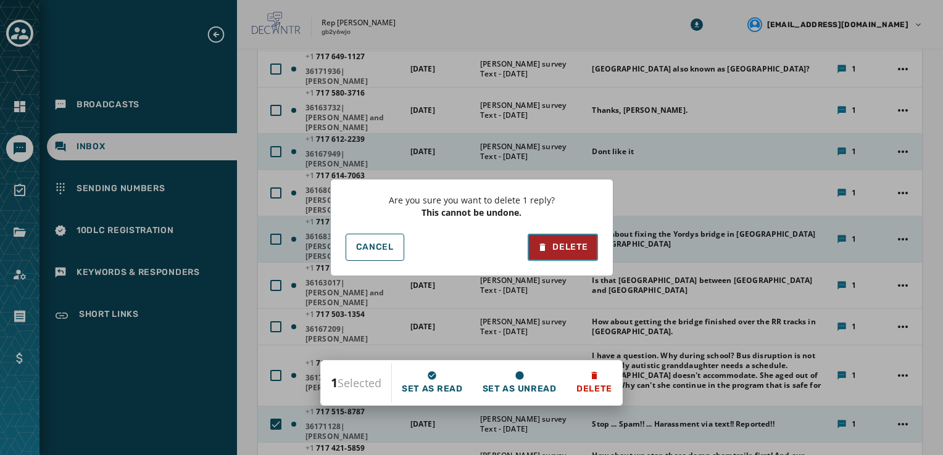
click at [560, 251] on div "Delete" at bounding box center [562, 247] width 50 height 12
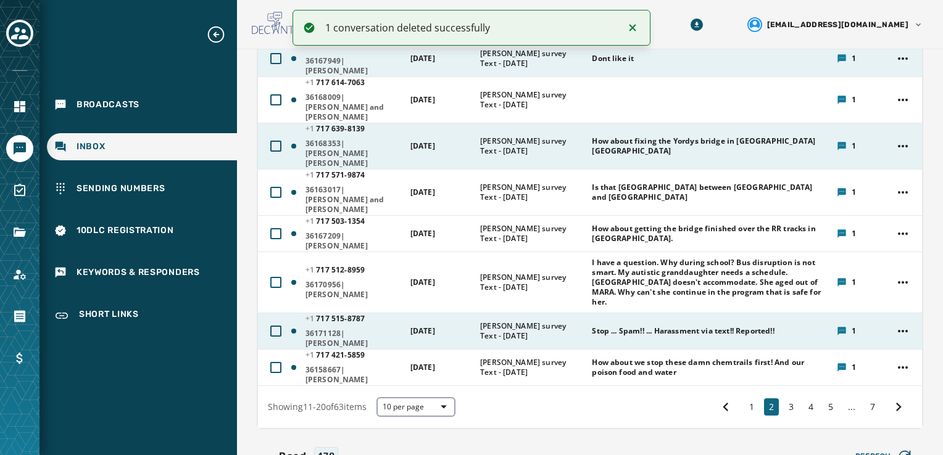
scroll to position [309, 0]
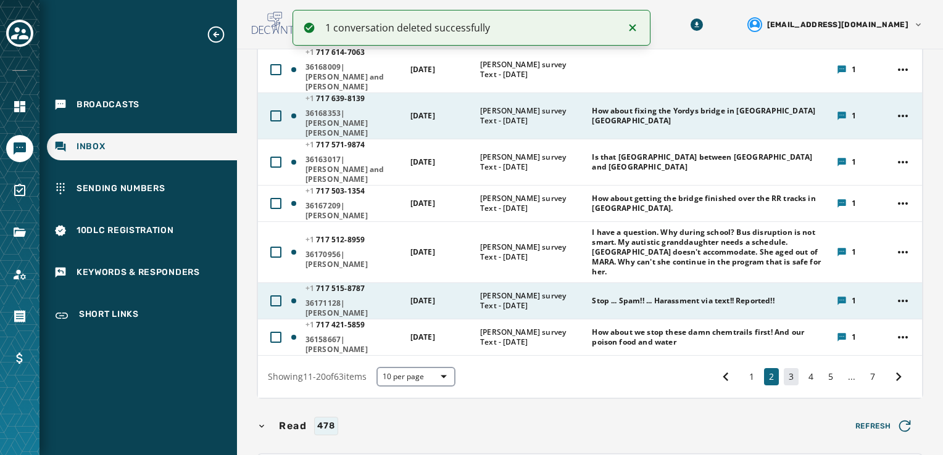
click at [784, 368] on button "3" at bounding box center [791, 376] width 15 height 17
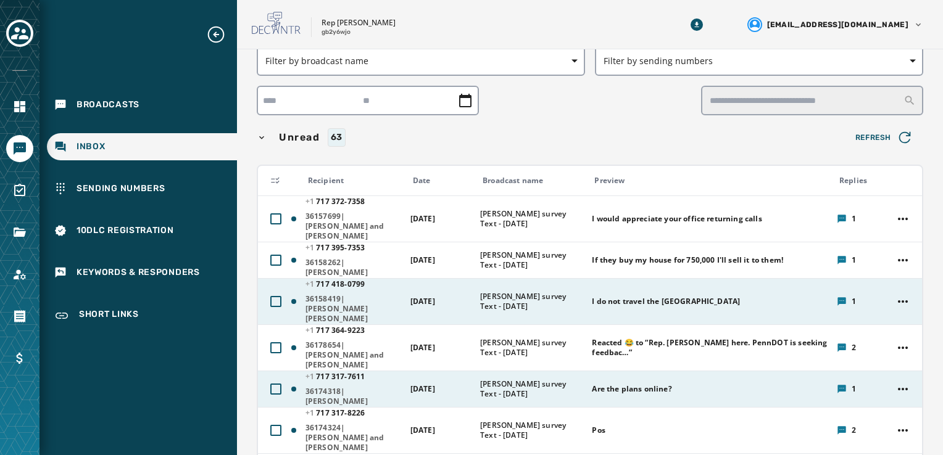
scroll to position [62, 0]
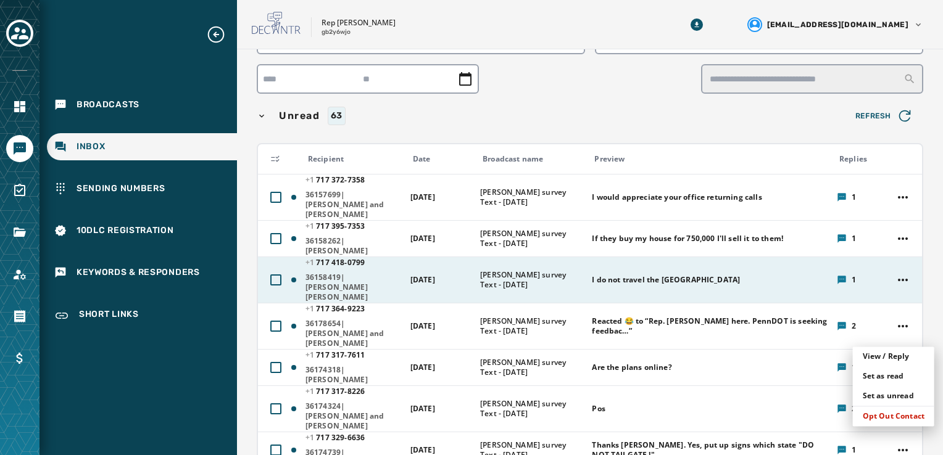
click at [890, 337] on html "Broadcasts Inbox Sending Numbers 10DLC Registration Keywords & Responders Short…" at bounding box center [471, 227] width 943 height 455
click at [679, 372] on html "Broadcasts Inbox Sending Numbers 10DLC Registration Keywords & Responders Short…" at bounding box center [471, 227] width 943 height 455
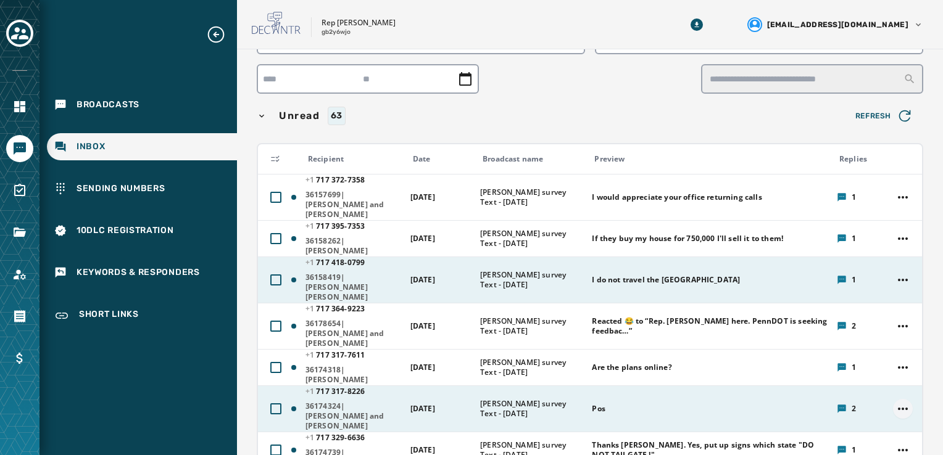
click at [897, 373] on html "Broadcasts Inbox Sending Numbers 10DLC Registration Keywords & Responders Short…" at bounding box center [471, 227] width 943 height 455
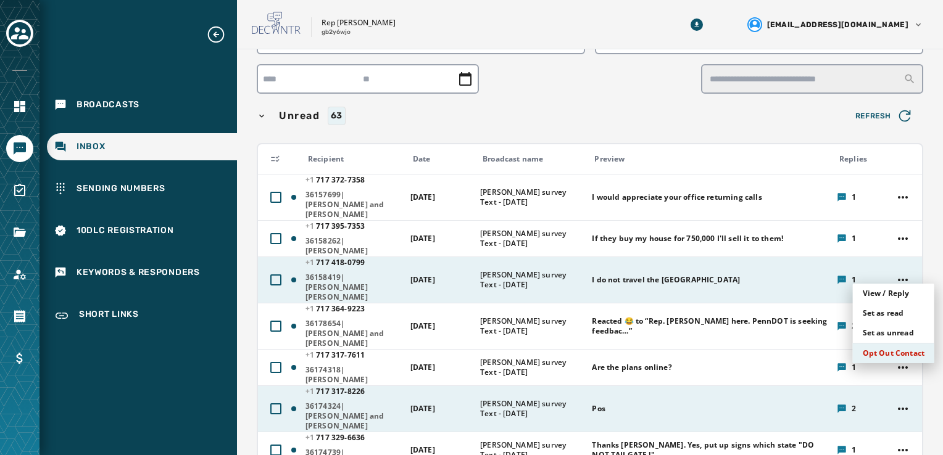
click at [894, 350] on div "Opt Out Contact" at bounding box center [893, 354] width 81 height 20
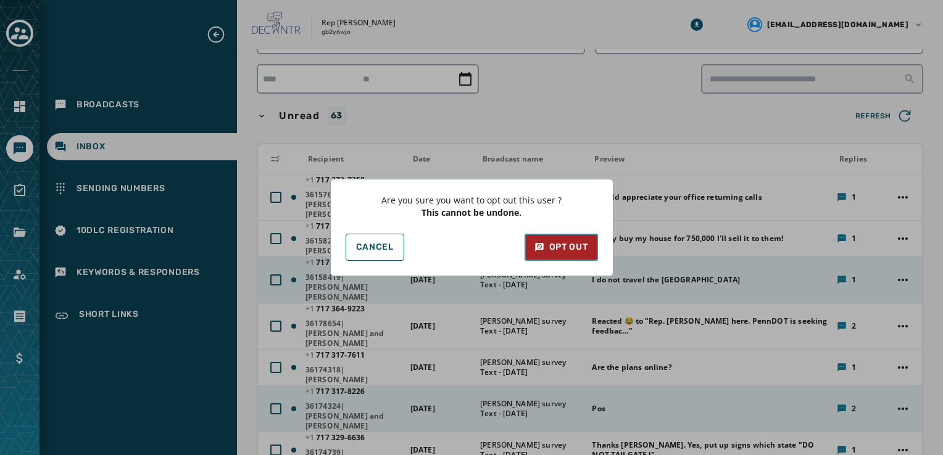
click at [576, 243] on div "Opt Out" at bounding box center [561, 247] width 54 height 12
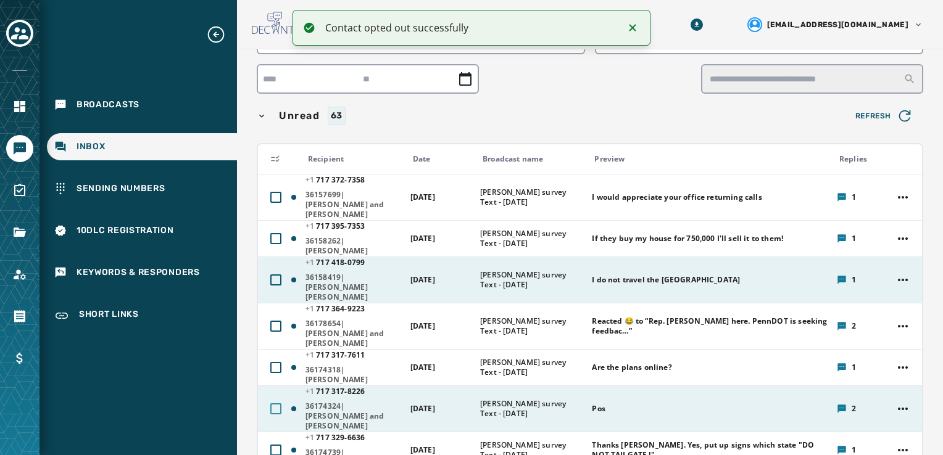
click at [272, 404] on div at bounding box center [275, 409] width 11 height 11
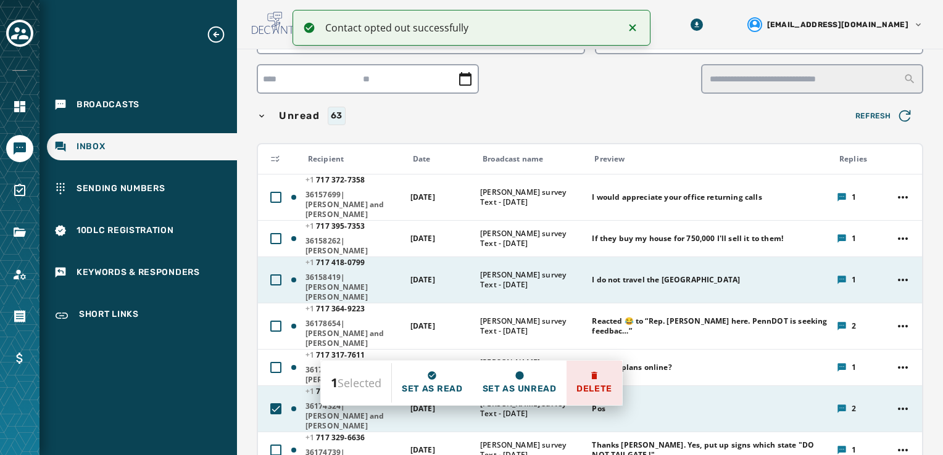
click at [595, 393] on span "Delete" at bounding box center [594, 389] width 36 height 12
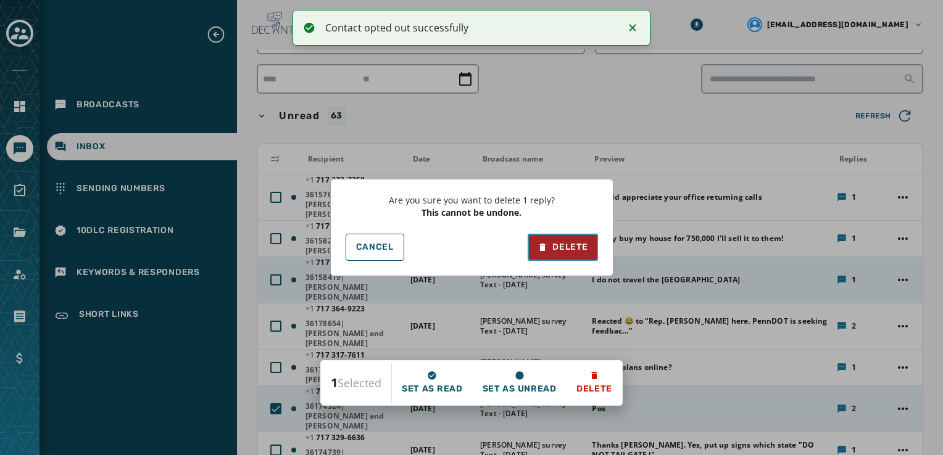
click at [555, 256] on button "Delete" at bounding box center [563, 247] width 70 height 27
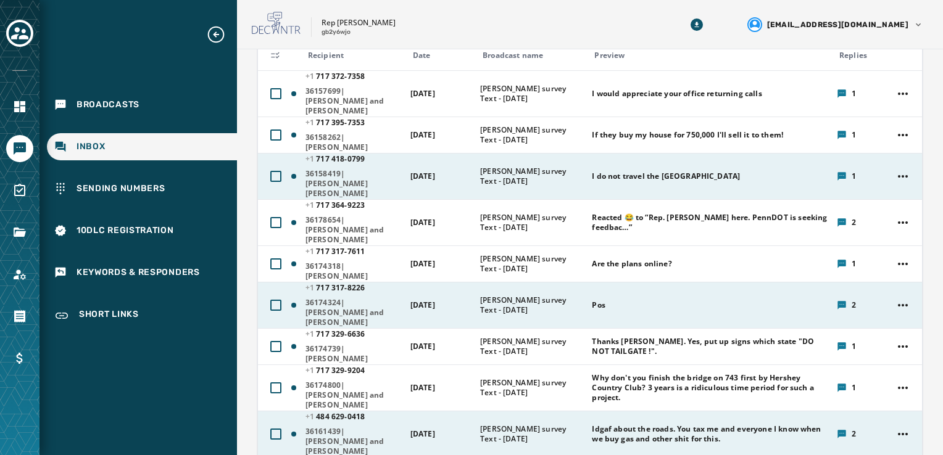
scroll to position [185, 0]
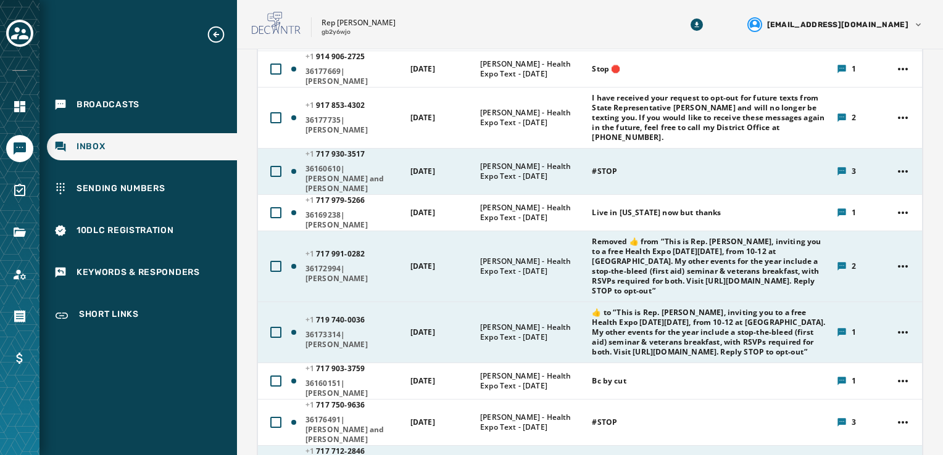
scroll to position [123, 0]
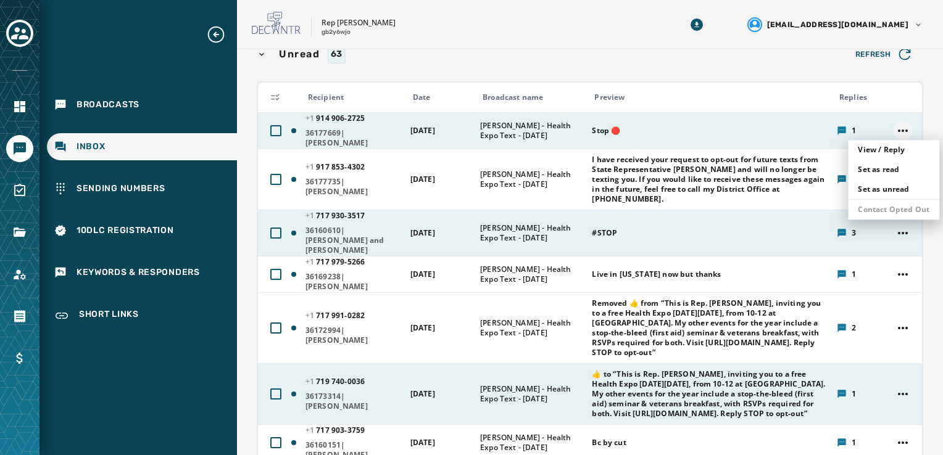
click at [887, 131] on html "Broadcasts Inbox Sending Numbers 10DLC Registration Keywords & Responders Short…" at bounding box center [471, 227] width 943 height 455
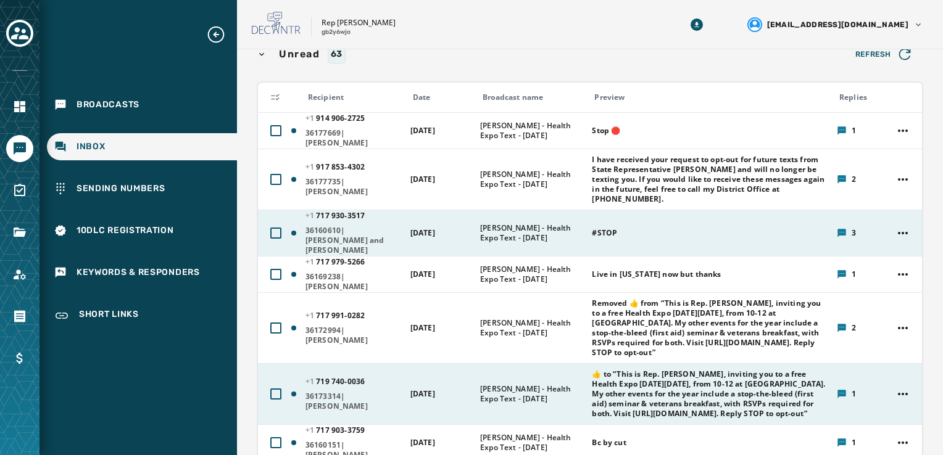
click at [273, 133] on html "Broadcasts Inbox Sending Numbers 10DLC Registration Keywords & Responders Short…" at bounding box center [471, 227] width 943 height 455
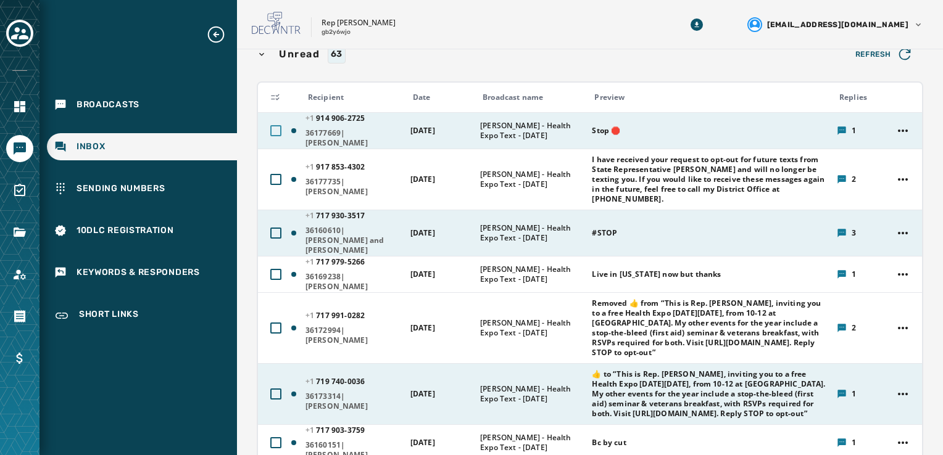
click at [273, 132] on div at bounding box center [275, 130] width 11 height 11
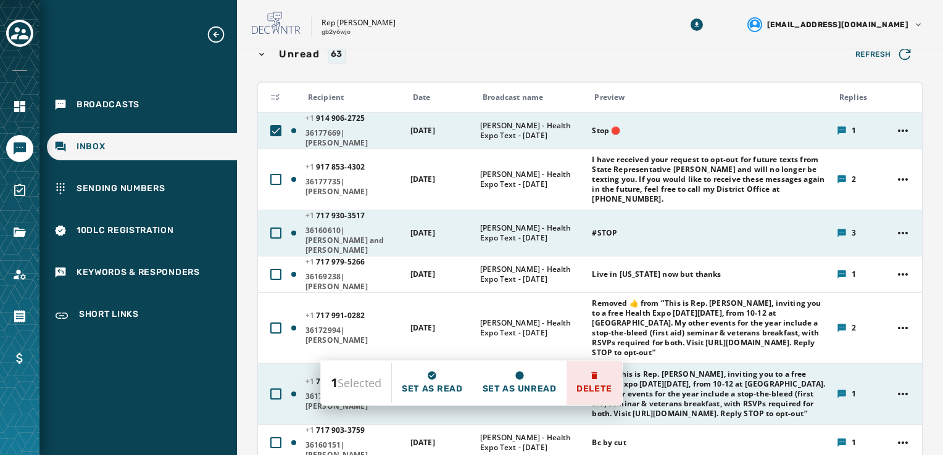
click at [595, 383] on span "Delete" at bounding box center [594, 389] width 36 height 12
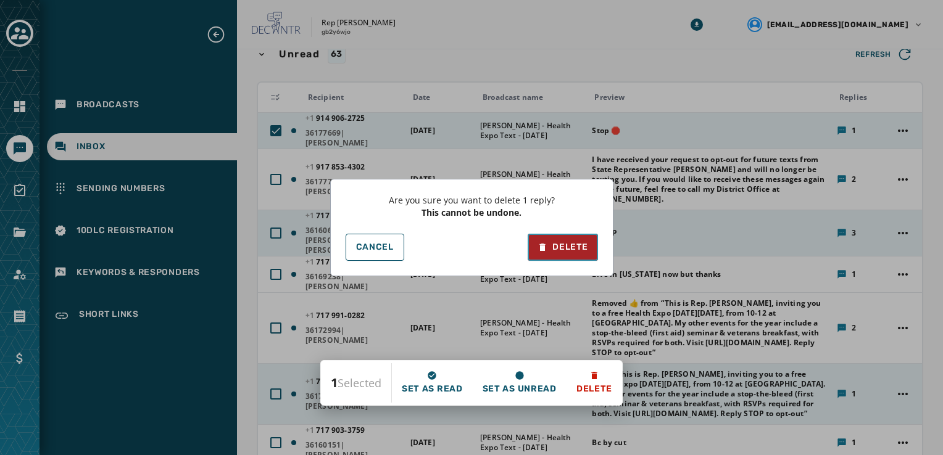
click at [570, 246] on div "Delete" at bounding box center [562, 247] width 50 height 12
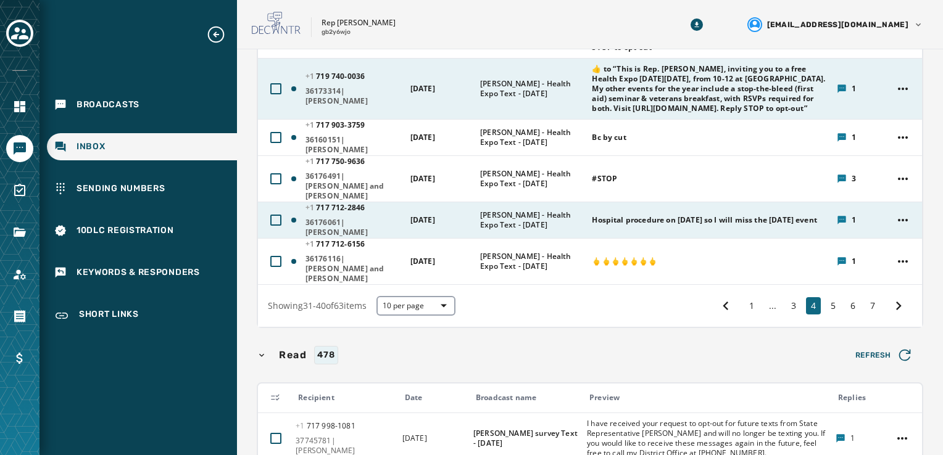
scroll to position [432, 0]
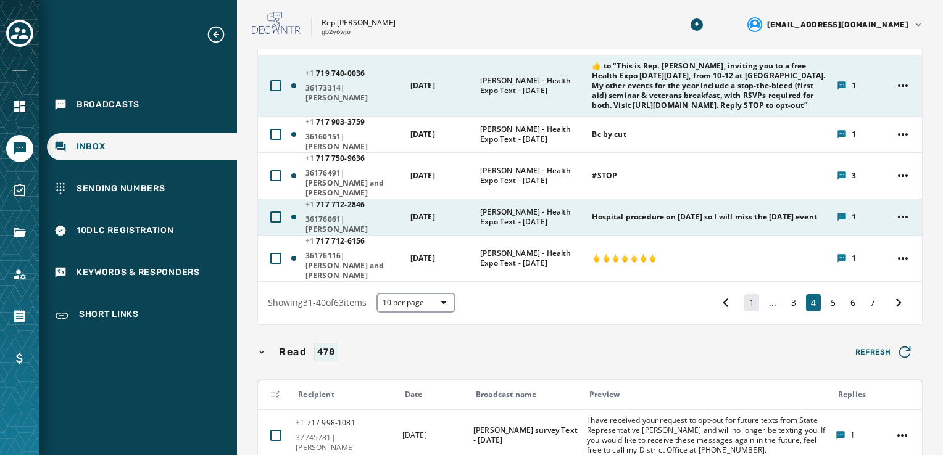
click at [745, 294] on button "1" at bounding box center [751, 302] width 15 height 17
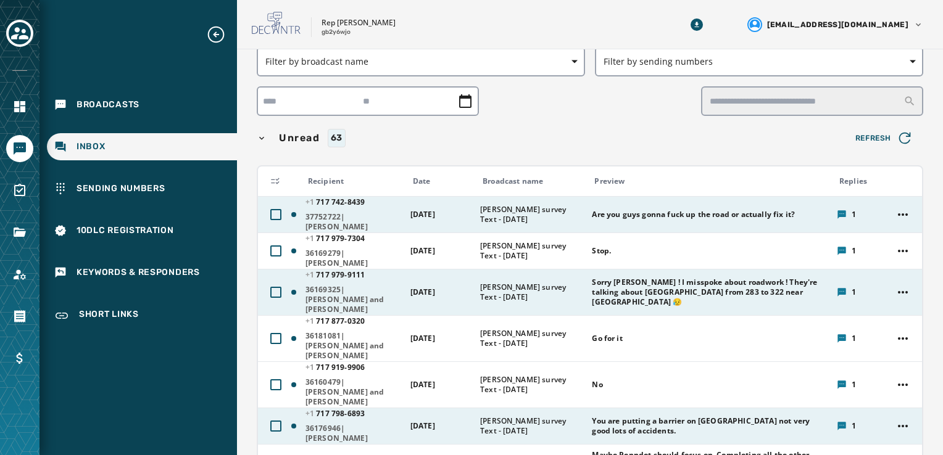
scroll to position [62, 0]
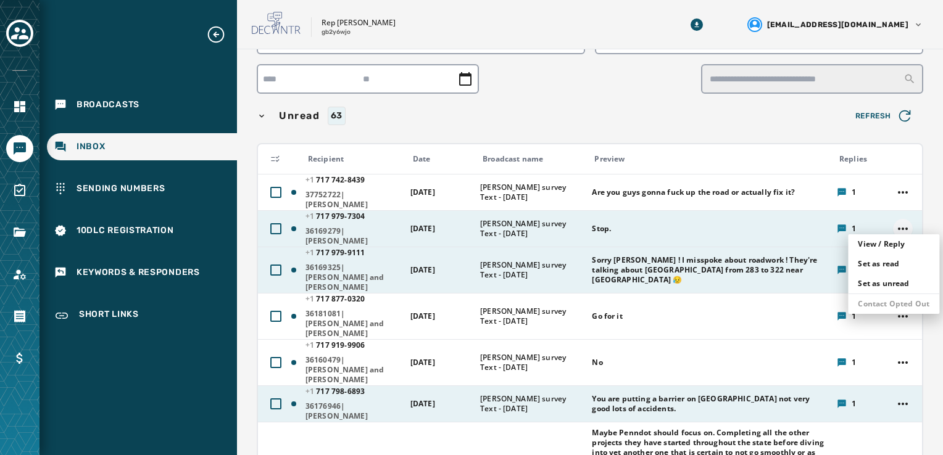
click at [902, 224] on html "Broadcasts Inbox Sending Numbers 10DLC Registration Keywords & Responders Short…" at bounding box center [471, 227] width 943 height 455
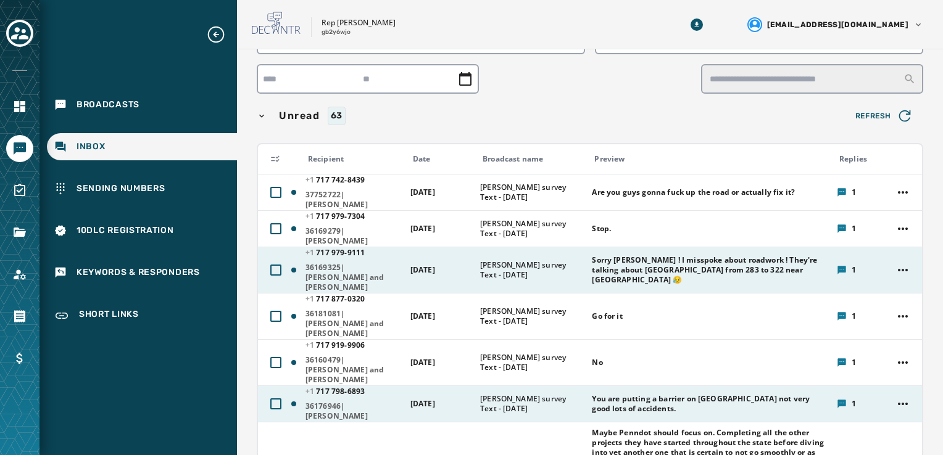
click at [633, 332] on html "Broadcasts Inbox Sending Numbers 10DLC Registration Keywords & Responders Short…" at bounding box center [471, 227] width 943 height 455
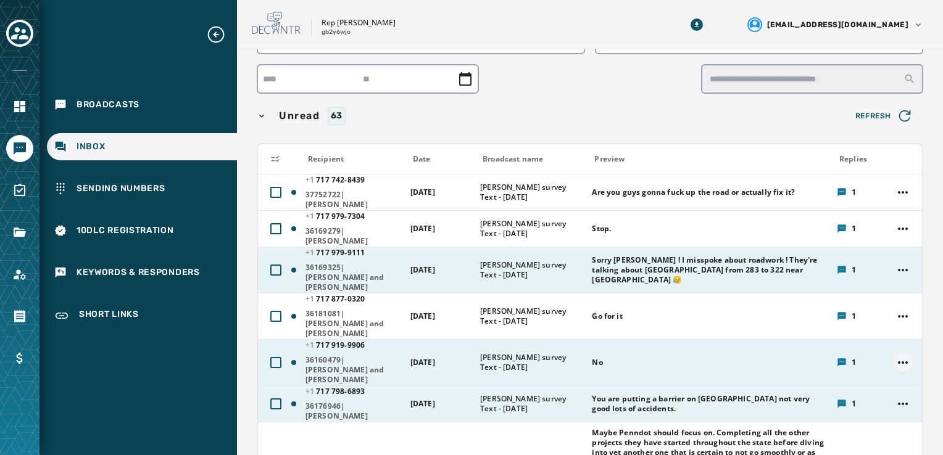
click at [891, 331] on html "Broadcasts Inbox Sending Numbers 10DLC Registration Keywords & Responders Short…" at bounding box center [471, 227] width 943 height 455
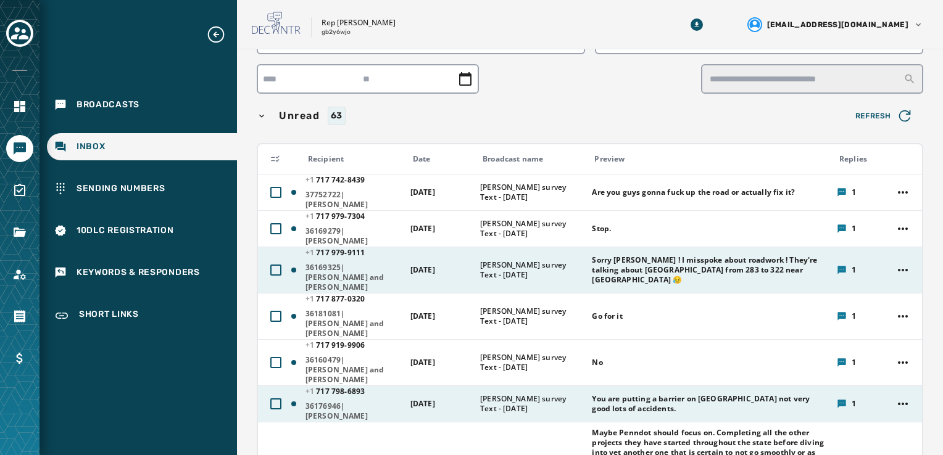
click at [545, 409] on html "Broadcasts Inbox Sending Numbers 10DLC Registration Keywords & Responders Short…" at bounding box center [471, 227] width 943 height 455
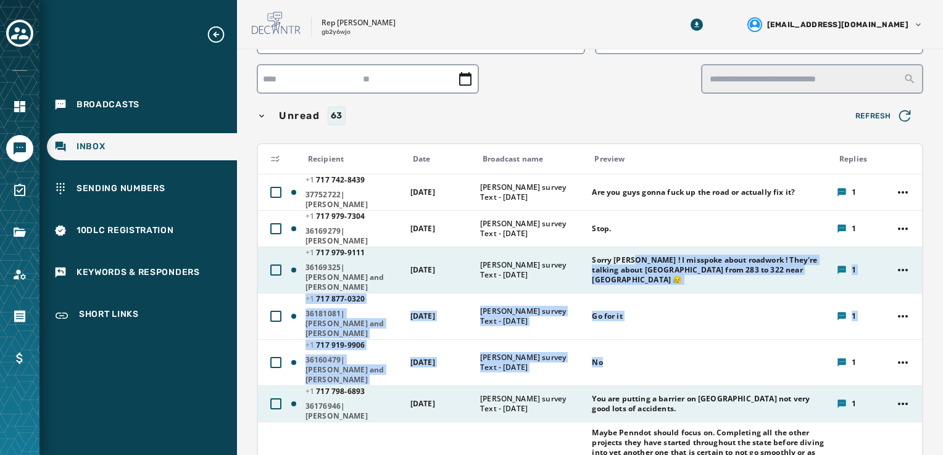
drag, startPoint x: 644, startPoint y: 339, endPoint x: 623, endPoint y: 252, distance: 88.9
click at [623, 252] on tbody "[PHONE_NUMBER] - [PHONE_NUMBER]|[PERSON_NAME] [DATE] [PERSON_NAME] survey Text …" at bounding box center [590, 408] width 664 height 468
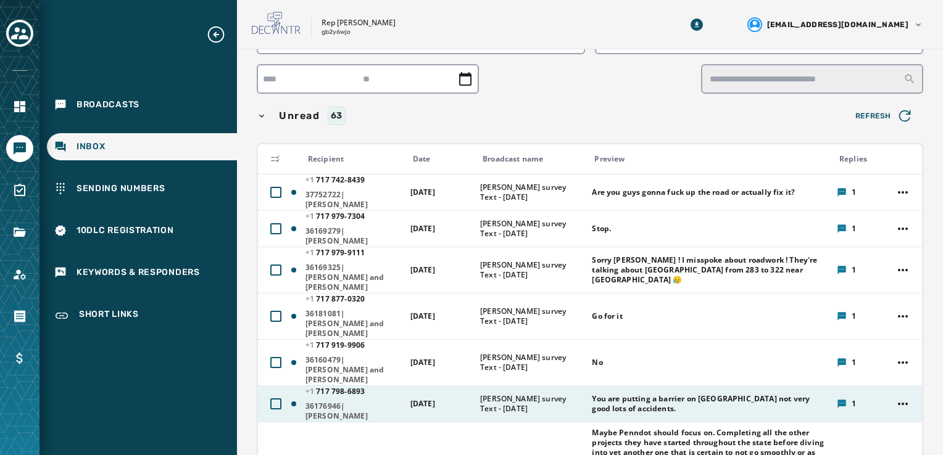
click at [580, 80] on div at bounding box center [590, 79] width 666 height 30
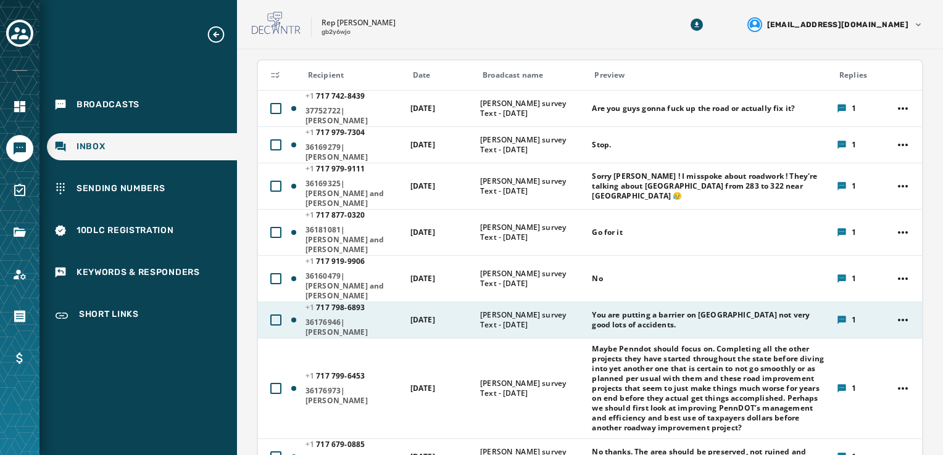
scroll to position [370, 0]
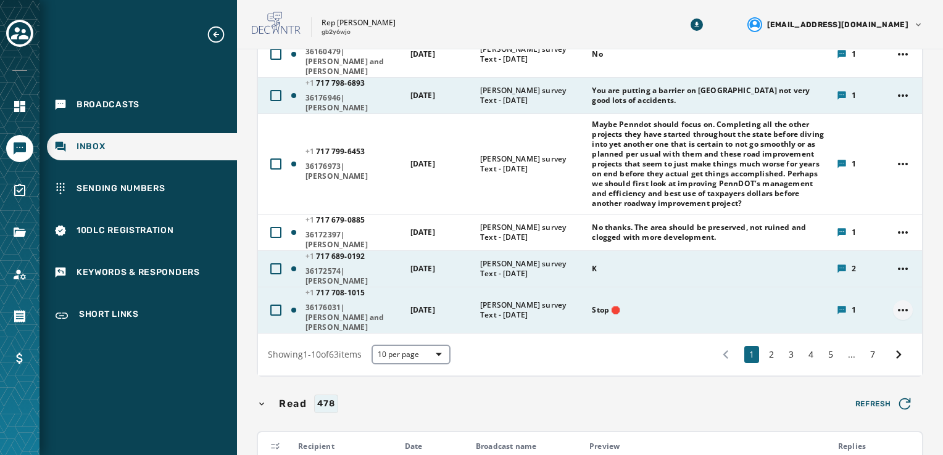
click at [897, 280] on html "Broadcasts Inbox Sending Numbers 10DLC Registration Keywords & Responders Short…" at bounding box center [471, 227] width 943 height 455
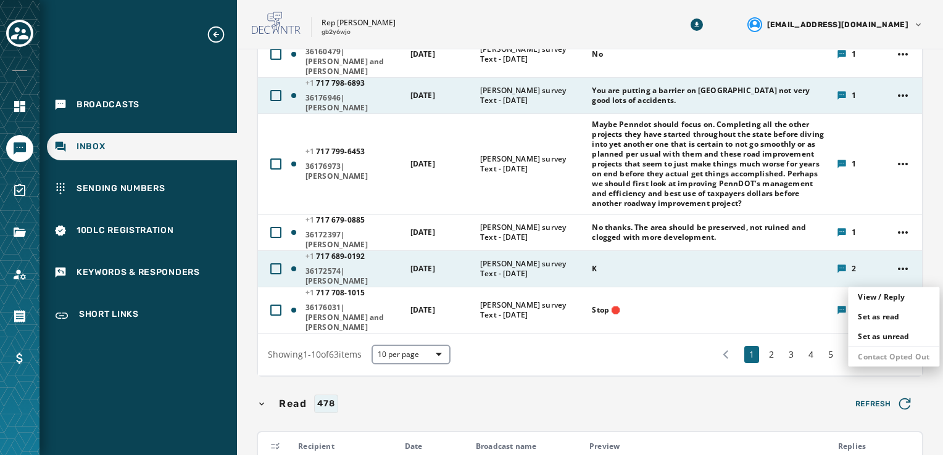
click at [760, 319] on html "Broadcasts Inbox Sending Numbers 10DLC Registration Keywords & Responders Short…" at bounding box center [471, 227] width 943 height 455
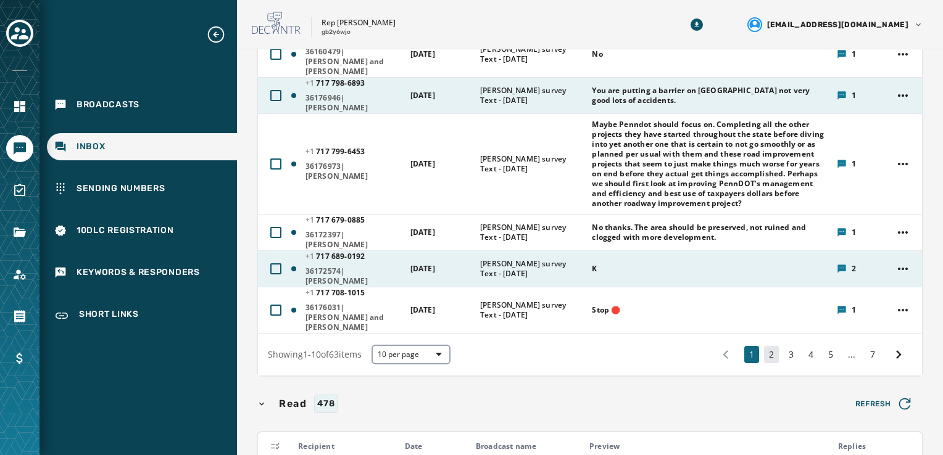
click at [765, 346] on button "2" at bounding box center [771, 354] width 15 height 17
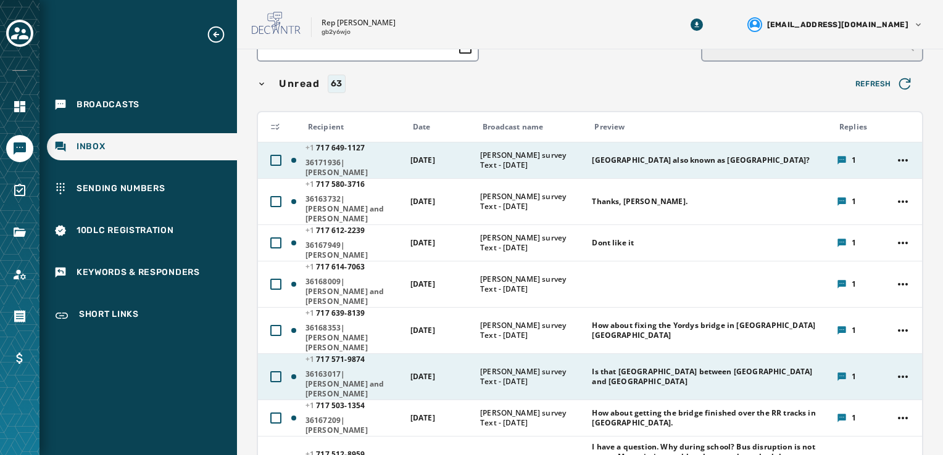
scroll to position [68, 0]
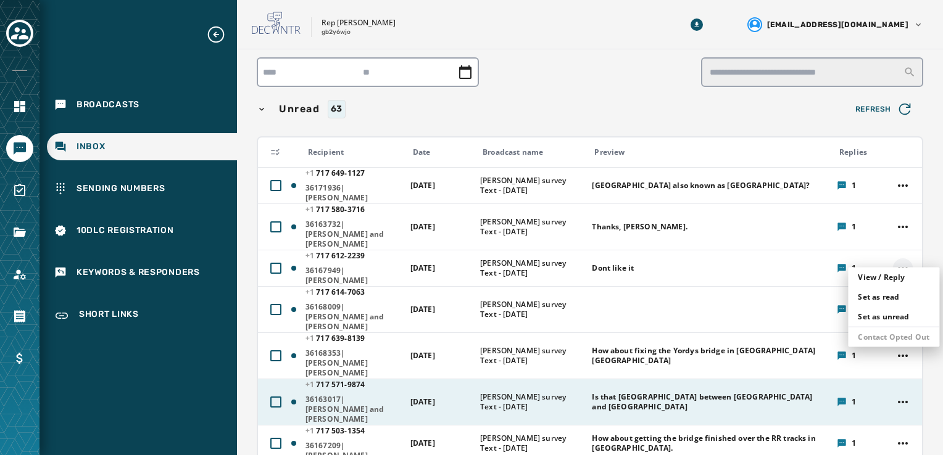
click at [888, 259] on html "Broadcasts Inbox Sending Numbers 10DLC Registration Keywords & Responders Short…" at bounding box center [471, 227] width 943 height 455
click at [633, 86] on html "Broadcasts Inbox Sending Numbers 10DLC Registration Keywords & Responders Short…" at bounding box center [471, 227] width 943 height 455
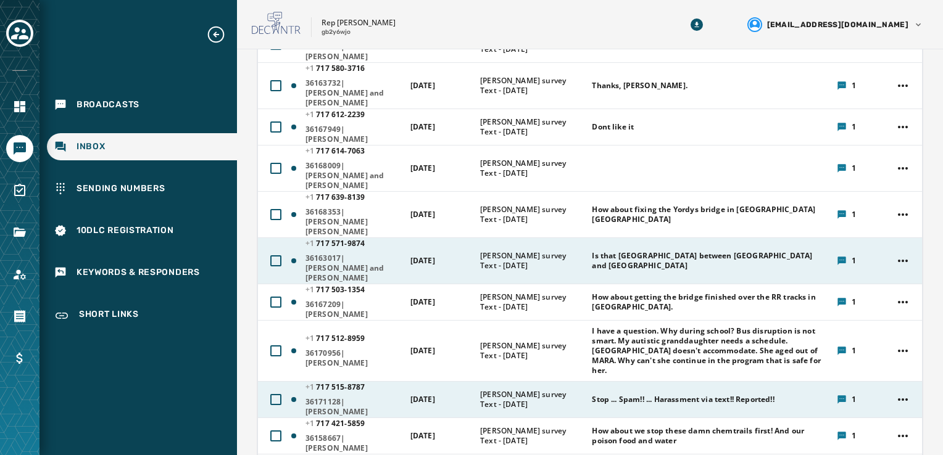
scroll to position [315, 0]
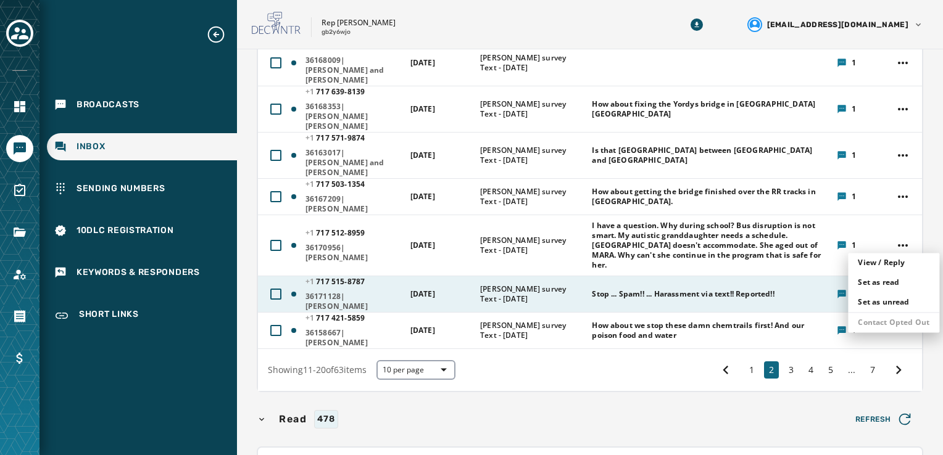
click at [894, 240] on html "Broadcasts Inbox Sending Numbers 10DLC Registration Keywords & Responders Short…" at bounding box center [471, 227] width 943 height 455
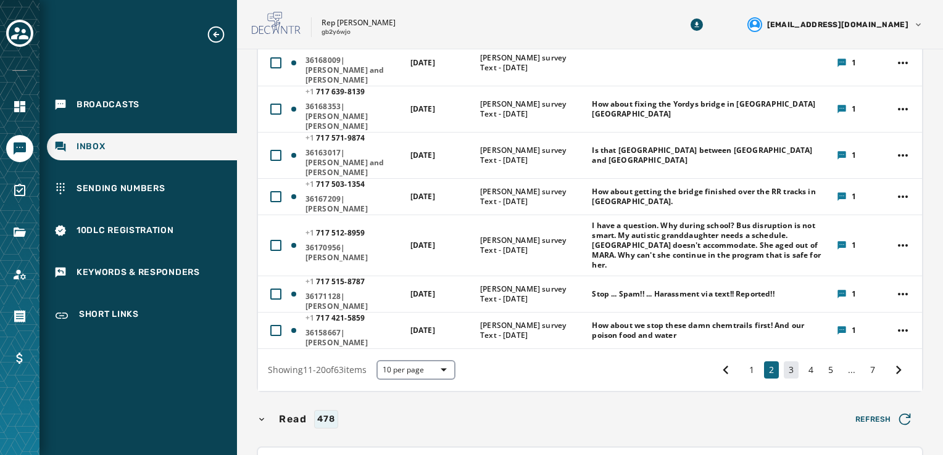
click at [779, 316] on html "Broadcasts Inbox Sending Numbers 10DLC Registration Keywords & Responders Short…" at bounding box center [471, 227] width 943 height 455
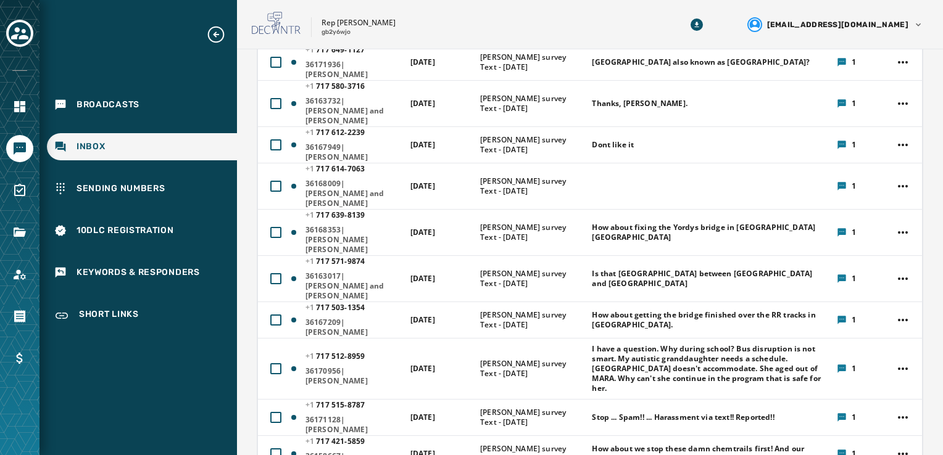
scroll to position [254, 0]
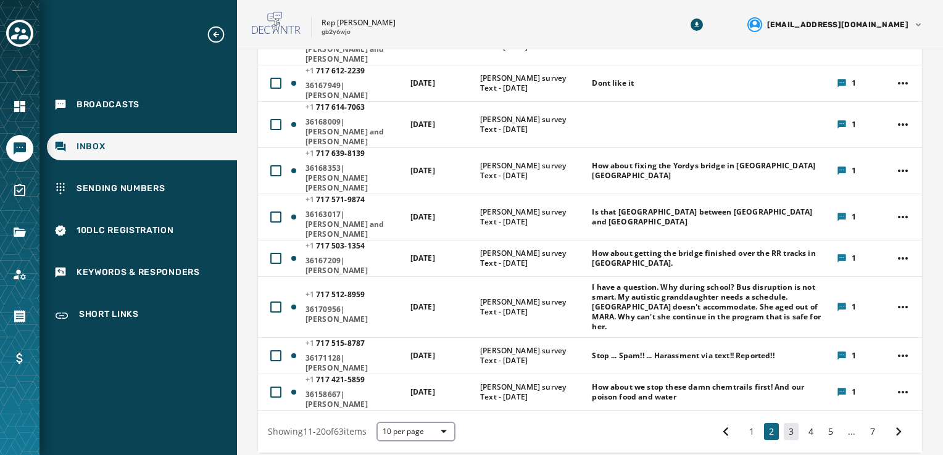
click at [784, 423] on button "3" at bounding box center [791, 431] width 15 height 17
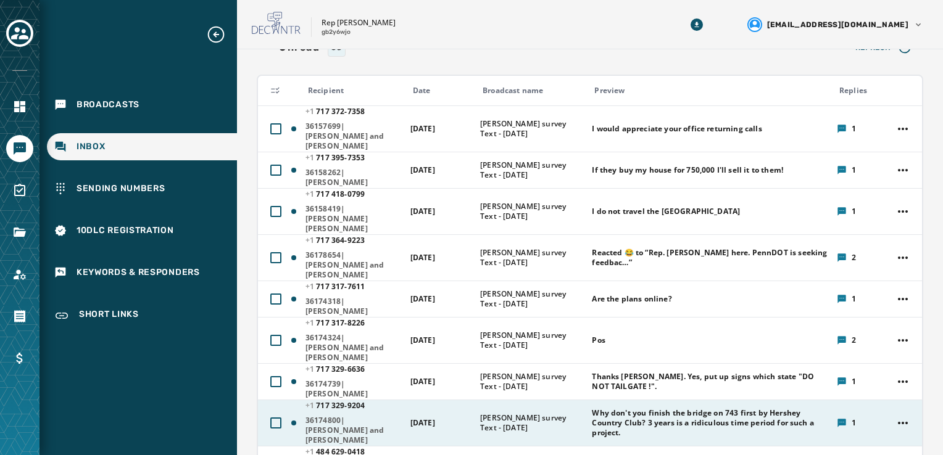
scroll to position [192, 0]
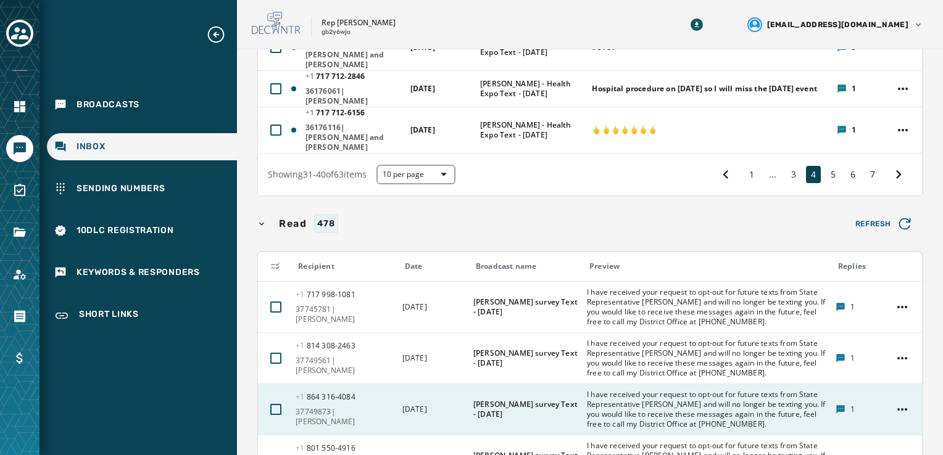
scroll to position [315, 0]
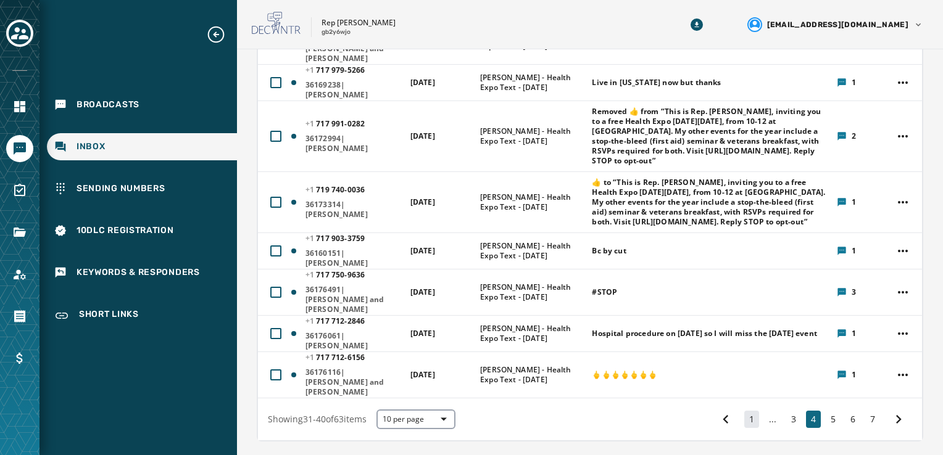
click at [744, 411] on button "1" at bounding box center [751, 419] width 15 height 17
